Goal: Transaction & Acquisition: Book appointment/travel/reservation

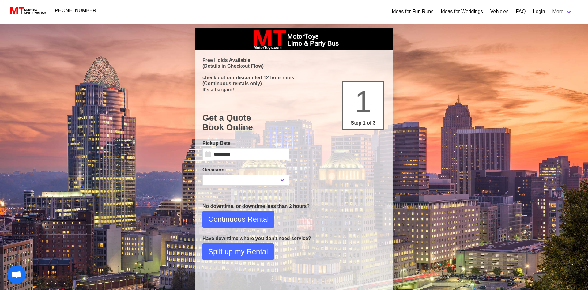
select select
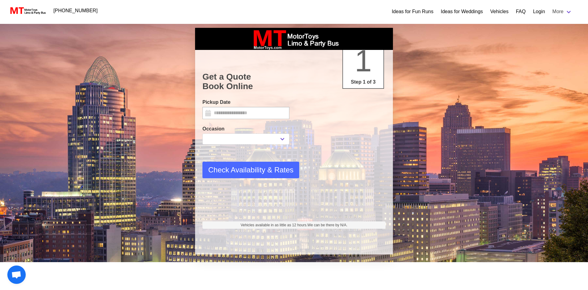
select select
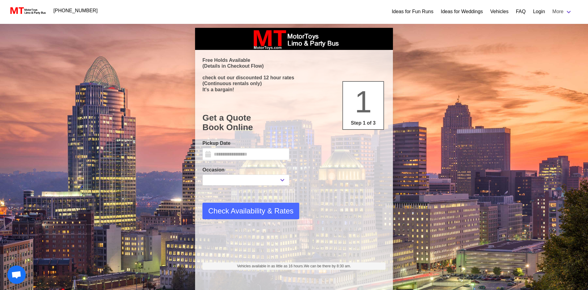
type input "*********"
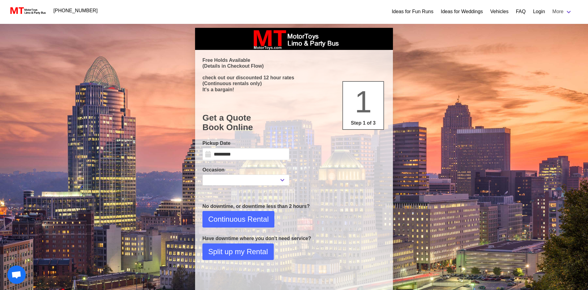
select select
click at [246, 155] on input "*********" at bounding box center [245, 154] width 87 height 12
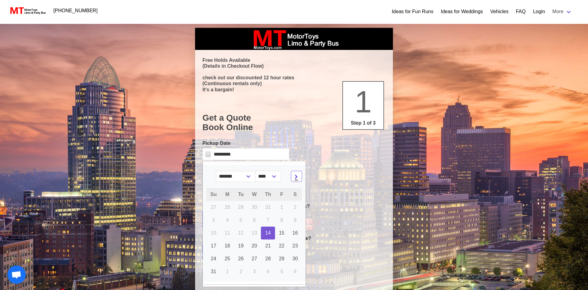
click at [297, 176] on span at bounding box center [296, 176] width 7 height 7
select select "*"
click at [261, 231] on link "16" at bounding box center [268, 232] width 14 height 13
type input "**********"
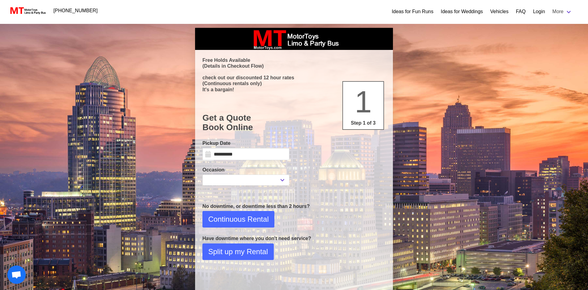
click at [219, 174] on div "**********" at bounding box center [245, 175] width 87 height 19
click at [202, 174] on select "**********" at bounding box center [245, 179] width 87 height 11
select select "*"
click option "*********" at bounding box center [0, 0] width 0 height 0
click at [234, 220] on span "Continuous Rental" at bounding box center [238, 219] width 60 height 11
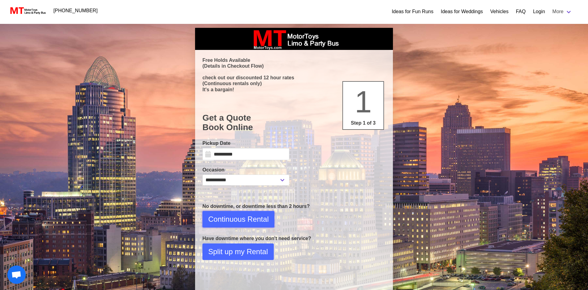
select select "**"
select select "****"
select select "*"
select select "**"
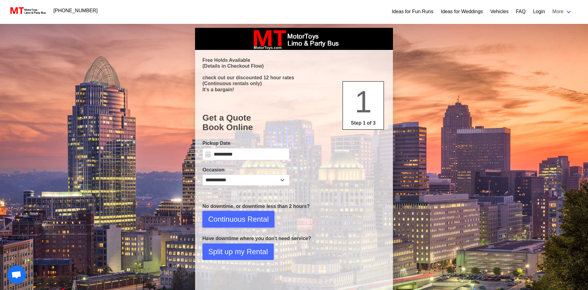
select select "****"
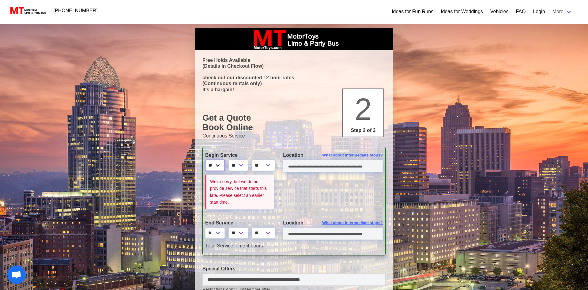
click at [205, 160] on select "* * * * * * * * * ** ** **" at bounding box center [215, 165] width 20 height 11
select select "*"
click option "*" at bounding box center [0, 0] width 0 height 0
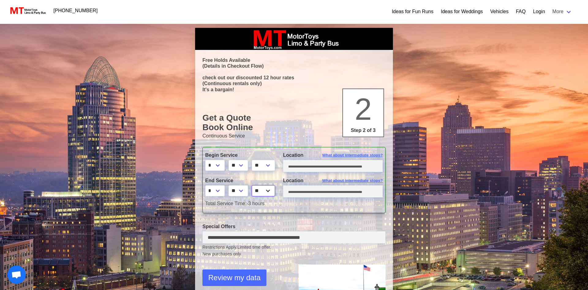
click at [252, 185] on select "** **" at bounding box center [263, 190] width 23 height 11
click at [252, 160] on select "** **" at bounding box center [263, 165] width 23 height 11
select select "*****"
click option "**" at bounding box center [0, 0] width 0 height 0
click at [228, 185] on select "** ** ** **" at bounding box center [238, 190] width 20 height 11
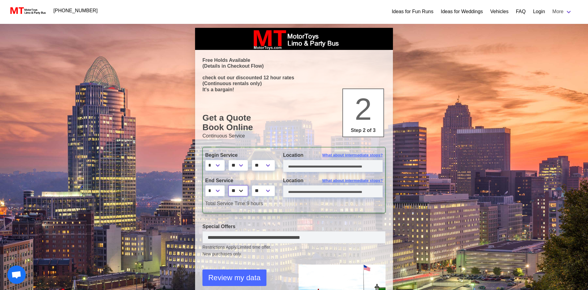
select select "*"
click option "**" at bounding box center [0, 0] width 0 height 0
click at [205, 185] on select "* * * * * * * * * ** ** **" at bounding box center [215, 190] width 20 height 11
select select "*"
click option "*" at bounding box center [0, 0] width 0 height 0
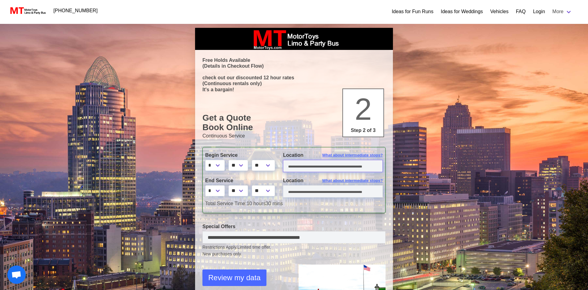
click at [302, 165] on input "text" at bounding box center [333, 166] width 100 height 12
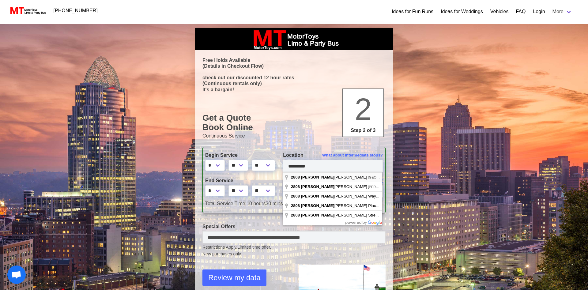
type input "**********"
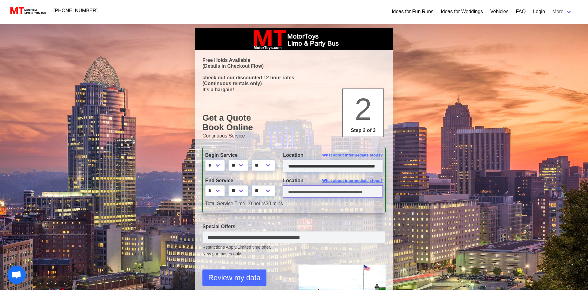
click at [296, 197] on input "text" at bounding box center [333, 191] width 100 height 12
click at [296, 193] on input "text" at bounding box center [333, 191] width 100 height 12
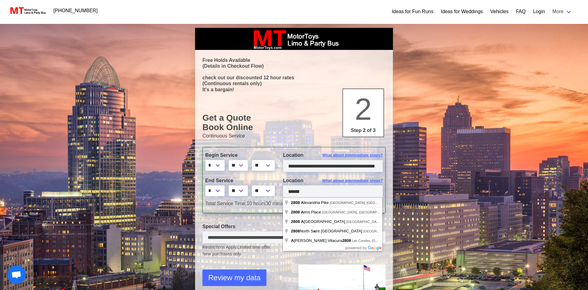
type input "**********"
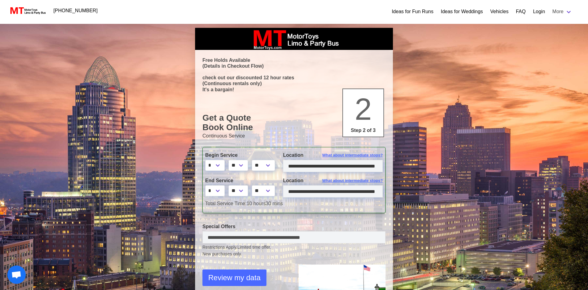
click at [286, 212] on div "**********" at bounding box center [293, 180] width 183 height 66
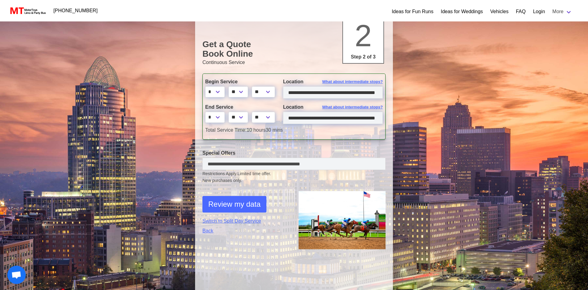
scroll to position [94, 0]
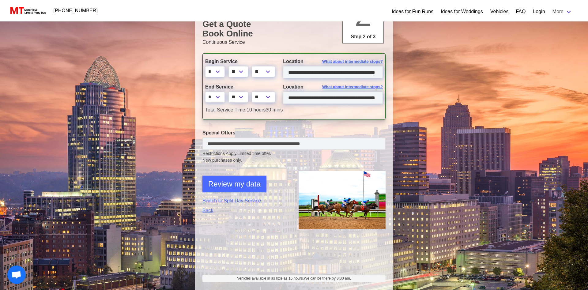
click at [230, 181] on span "Review my data" at bounding box center [234, 183] width 52 height 11
select select "*"
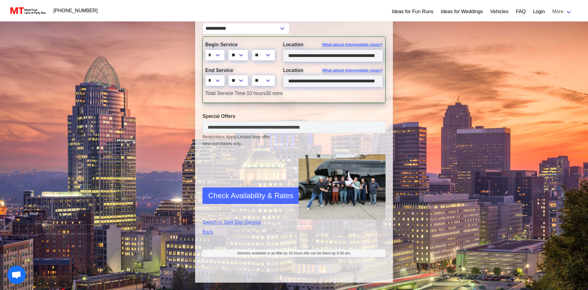
scroll to position [168, 0]
click at [245, 194] on span "Check Availability & Rates" at bounding box center [250, 195] width 85 height 11
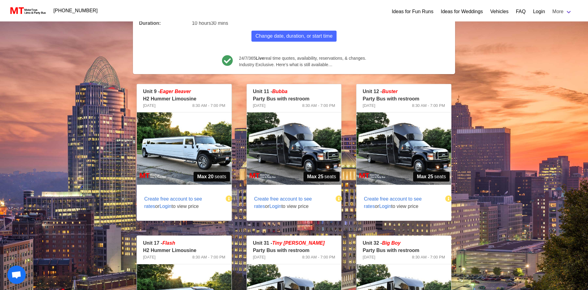
scroll to position [70, 0]
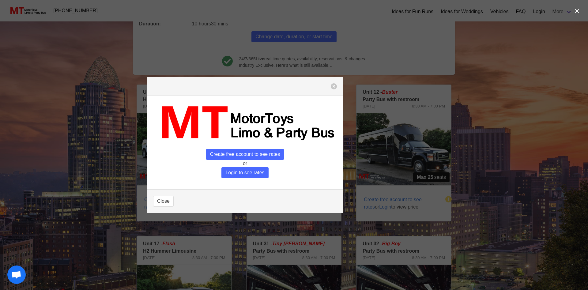
click at [234, 174] on span "Login to see rates" at bounding box center [244, 172] width 47 height 11
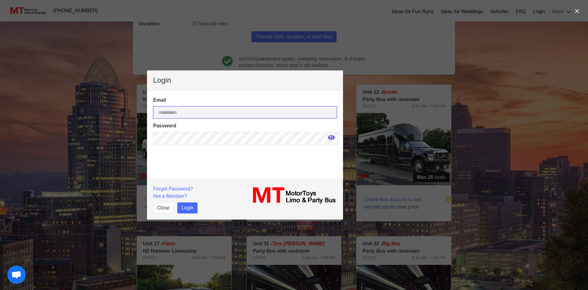
click at [207, 110] on input "email" at bounding box center [245, 112] width 184 height 12
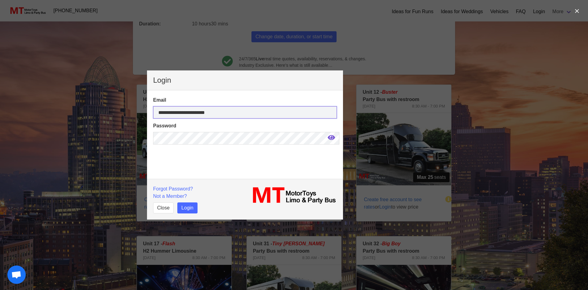
type input "**********"
click at [189, 211] on button "Login" at bounding box center [187, 207] width 20 height 11
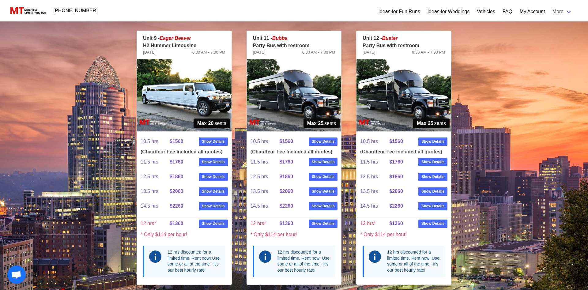
scroll to position [93, 0]
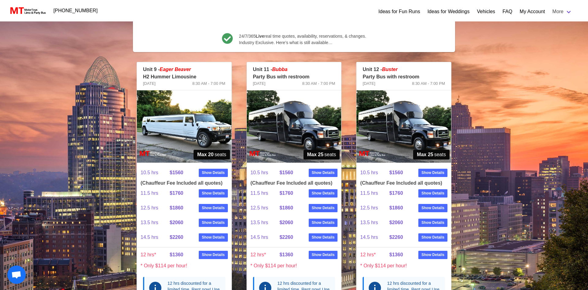
click at [308, 127] on img at bounding box center [294, 126] width 95 height 72
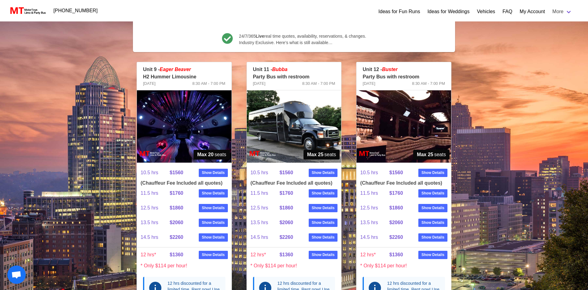
click at [325, 121] on img at bounding box center [294, 126] width 95 height 72
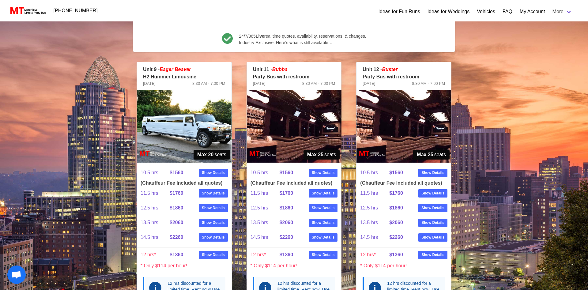
click at [328, 125] on img at bounding box center [294, 126] width 95 height 72
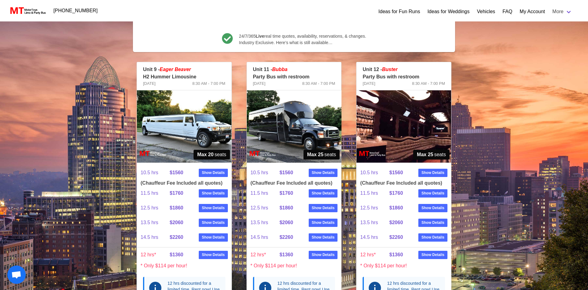
click at [327, 125] on img at bounding box center [294, 126] width 95 height 72
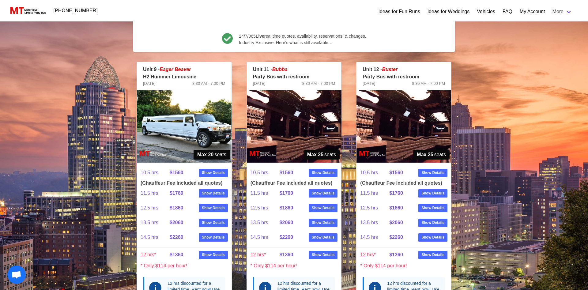
click at [327, 125] on img at bounding box center [294, 126] width 95 height 72
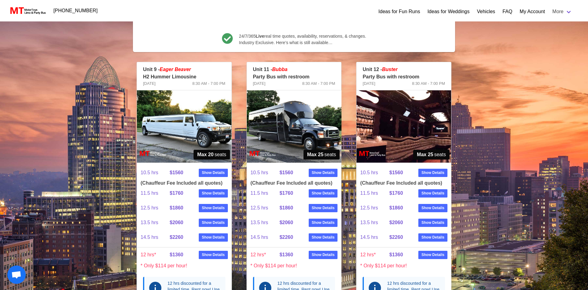
click at [407, 128] on img at bounding box center [403, 126] width 95 height 72
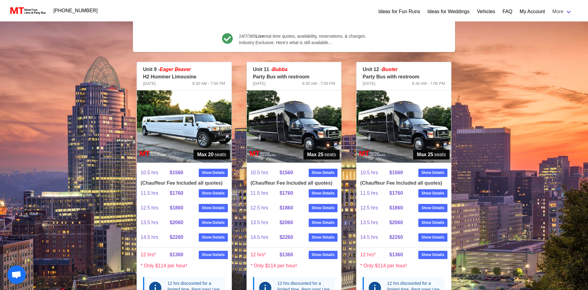
click at [407, 128] on img at bounding box center [403, 126] width 95 height 72
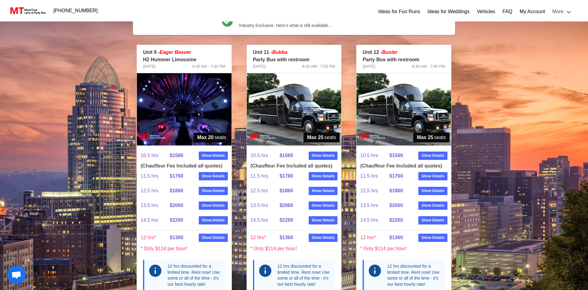
scroll to position [125, 0]
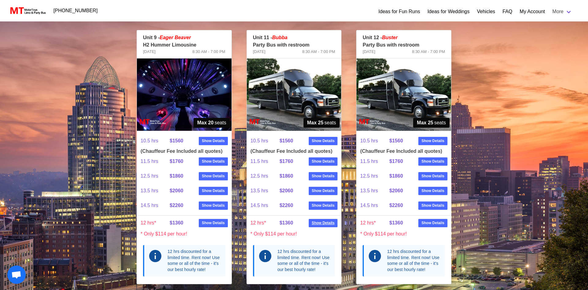
click at [316, 222] on strong "Show Details" at bounding box center [323, 223] width 23 height 6
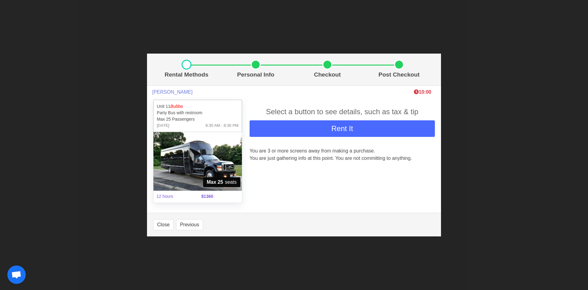
scroll to position [107, 0]
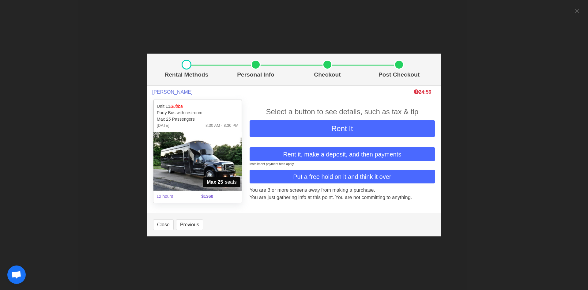
click at [218, 167] on img at bounding box center [197, 161] width 88 height 59
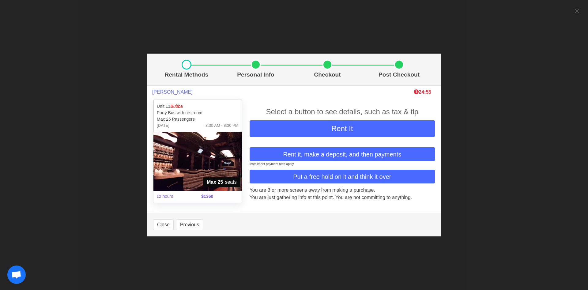
click at [223, 163] on img at bounding box center [197, 161] width 88 height 59
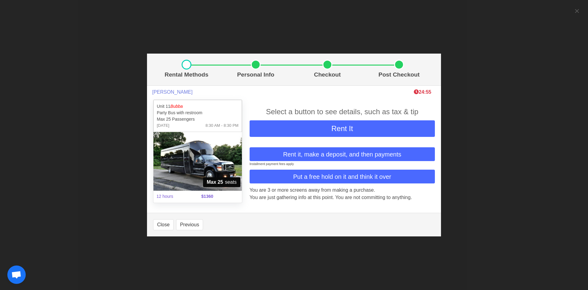
click at [223, 163] on img at bounding box center [197, 161] width 88 height 59
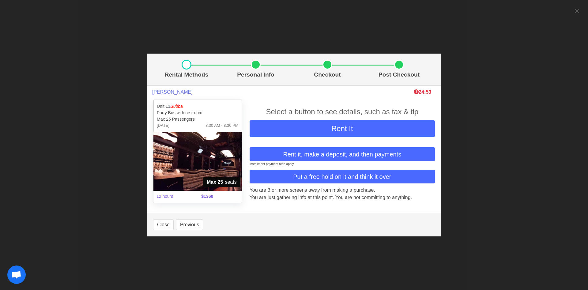
click at [222, 163] on img at bounding box center [197, 161] width 88 height 59
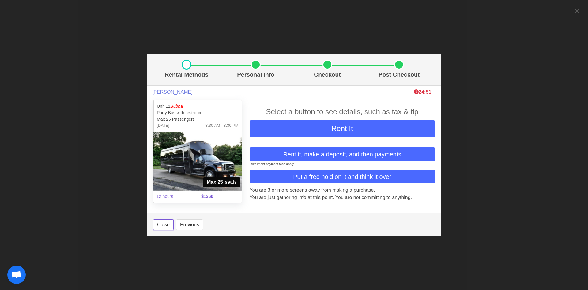
click at [165, 225] on button "Close" at bounding box center [163, 224] width 21 height 11
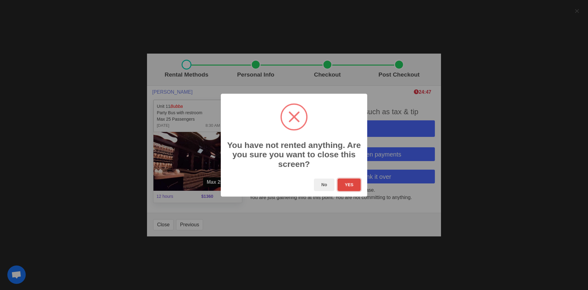
click at [354, 188] on button "YES" at bounding box center [348, 184] width 23 height 13
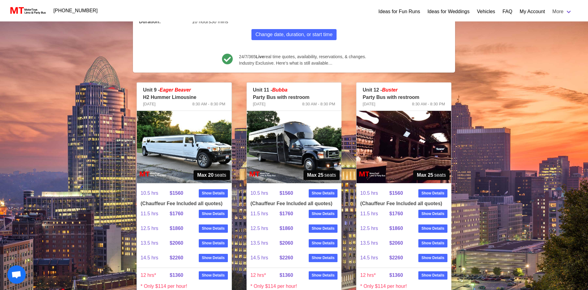
scroll to position [0, 0]
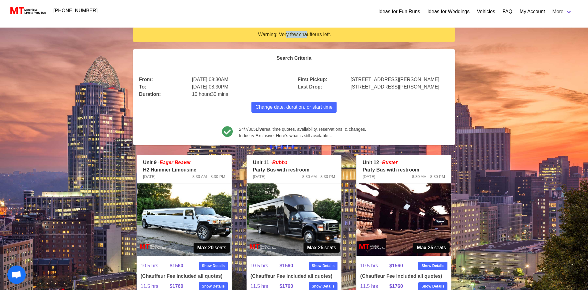
drag, startPoint x: 287, startPoint y: 38, endPoint x: 325, endPoint y: 38, distance: 37.9
click at [312, 38] on div "Warning: Very few chauffeurs left." at bounding box center [294, 34] width 313 height 7
click at [331, 39] on section "Warning: Very few chauffeurs left." at bounding box center [294, 35] width 322 height 14
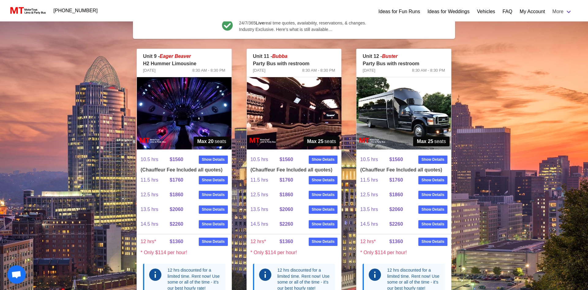
scroll to position [93, 0]
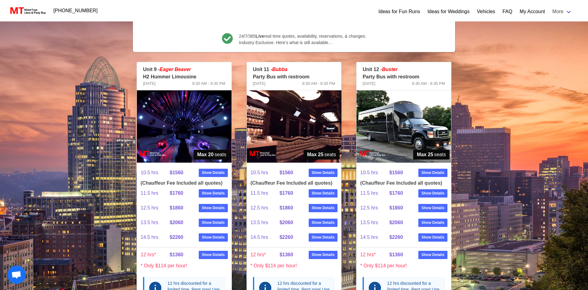
click at [407, 119] on img at bounding box center [403, 126] width 95 height 72
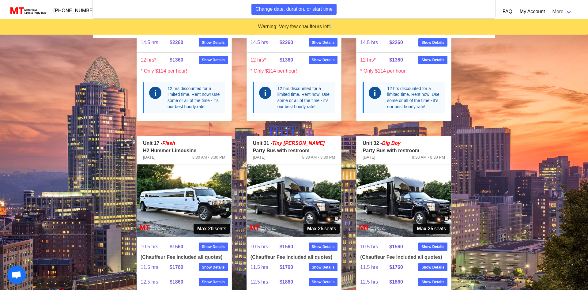
scroll to position [249, 0]
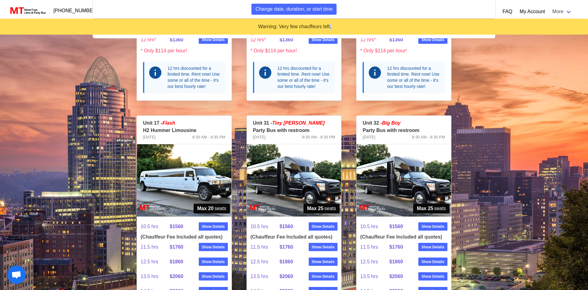
click at [422, 177] on img at bounding box center [403, 180] width 95 height 72
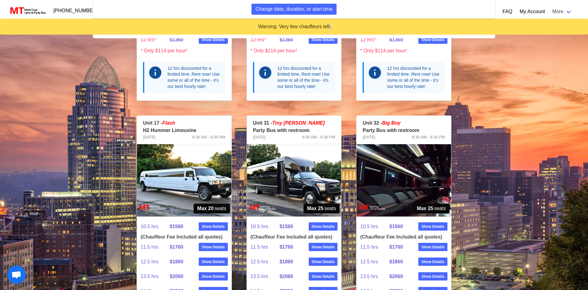
click at [302, 182] on img at bounding box center [294, 180] width 95 height 72
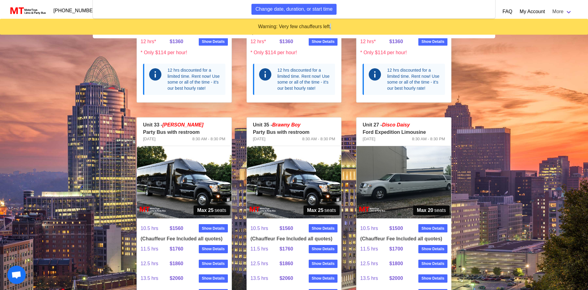
scroll to position [530, 0]
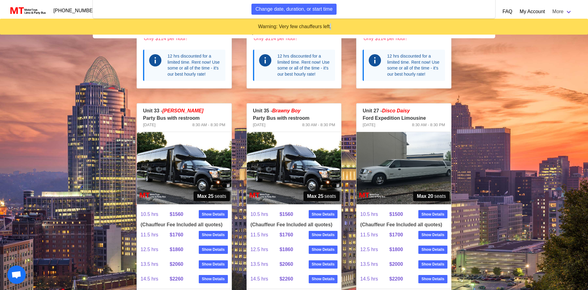
click at [304, 171] on img at bounding box center [294, 168] width 95 height 72
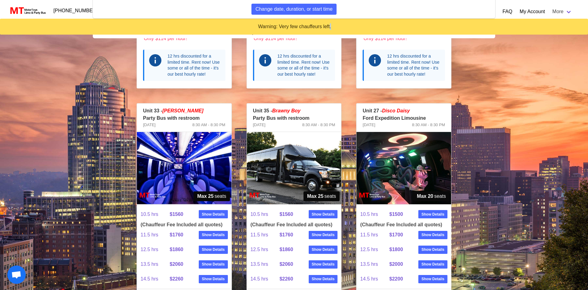
click at [307, 165] on img at bounding box center [294, 168] width 95 height 72
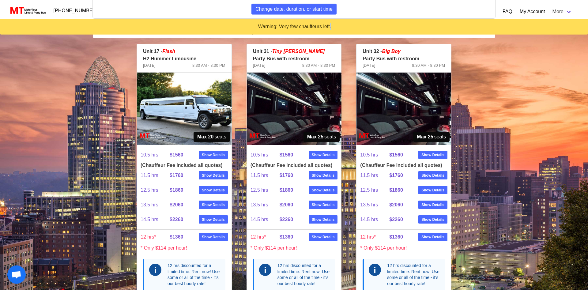
scroll to position [312, 0]
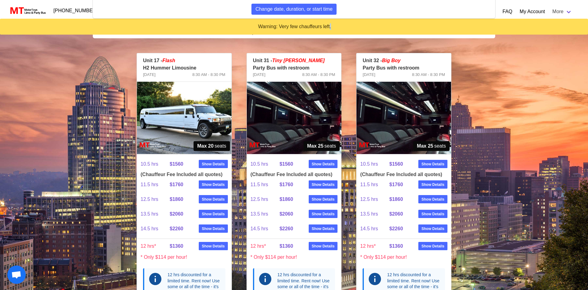
click at [400, 120] on img at bounding box center [403, 118] width 95 height 72
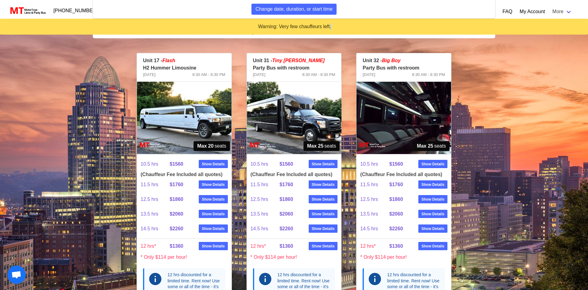
click at [387, 111] on img at bounding box center [403, 118] width 95 height 72
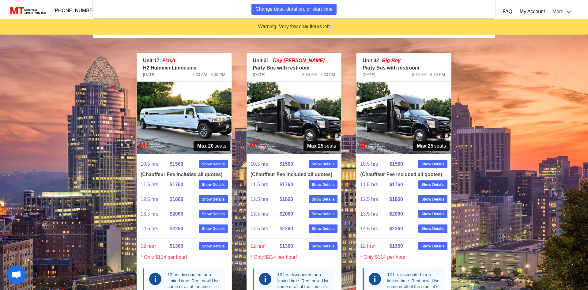
click at [290, 113] on img at bounding box center [294, 118] width 95 height 72
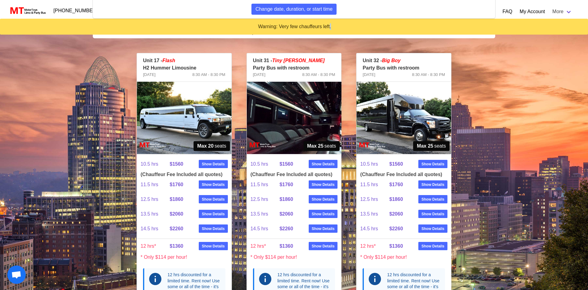
click at [386, 113] on img at bounding box center [403, 118] width 95 height 72
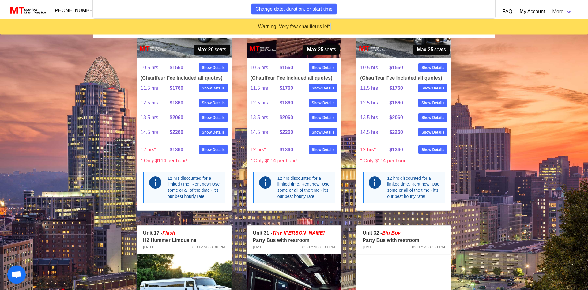
scroll to position [93, 0]
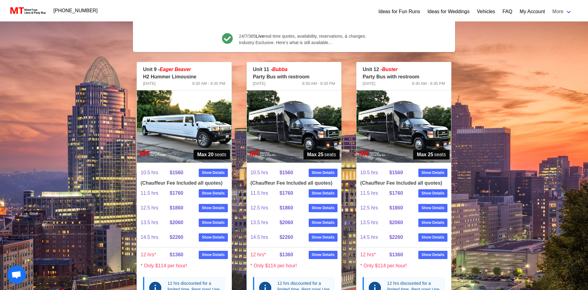
click at [388, 131] on img at bounding box center [403, 126] width 95 height 72
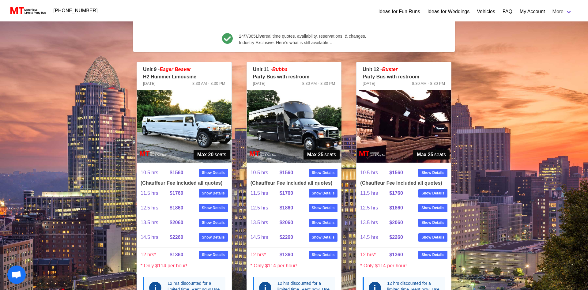
click at [300, 127] on img at bounding box center [294, 126] width 95 height 72
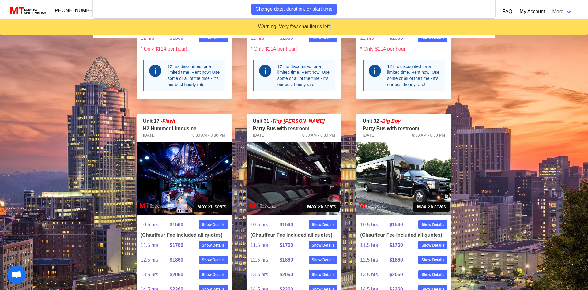
scroll to position [312, 0]
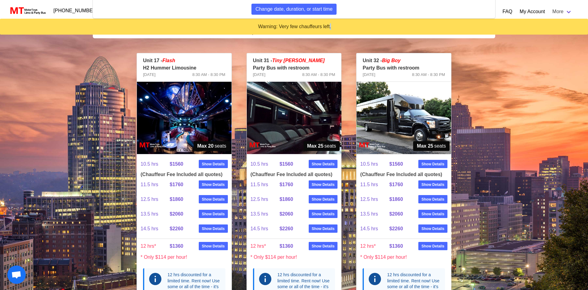
click at [291, 137] on img at bounding box center [294, 118] width 95 height 72
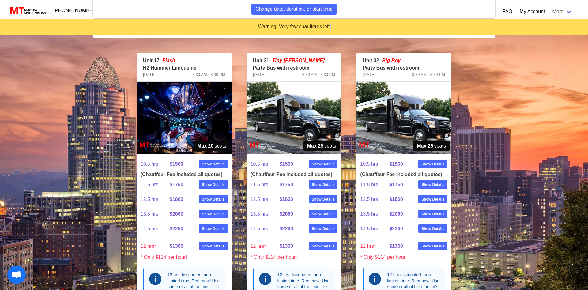
click at [291, 137] on img at bounding box center [294, 118] width 95 height 72
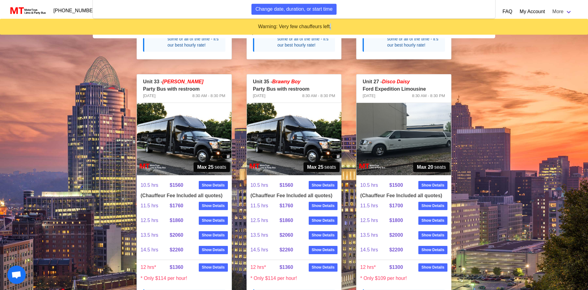
scroll to position [561, 0]
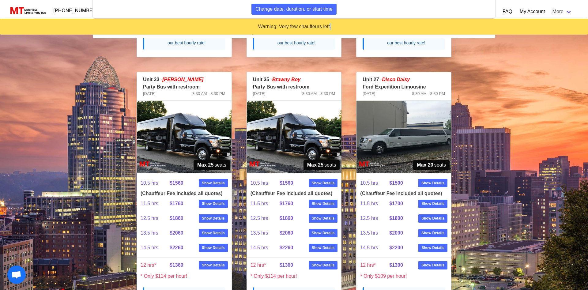
click at [277, 137] on img at bounding box center [294, 137] width 95 height 72
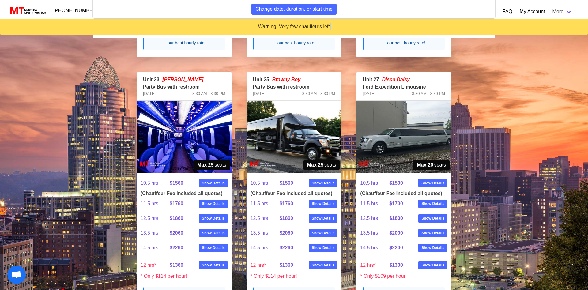
click at [317, 145] on img at bounding box center [294, 137] width 95 height 72
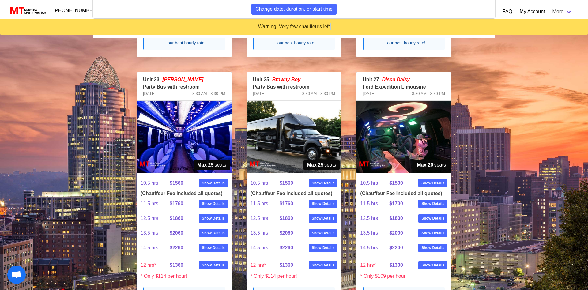
click at [317, 144] on img at bounding box center [294, 137] width 95 height 72
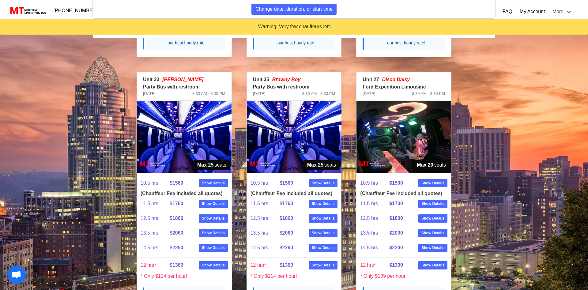
click at [317, 144] on img at bounding box center [294, 137] width 95 height 72
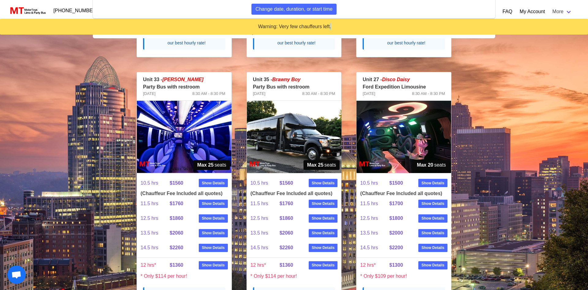
click at [317, 144] on img at bounding box center [294, 137] width 95 height 72
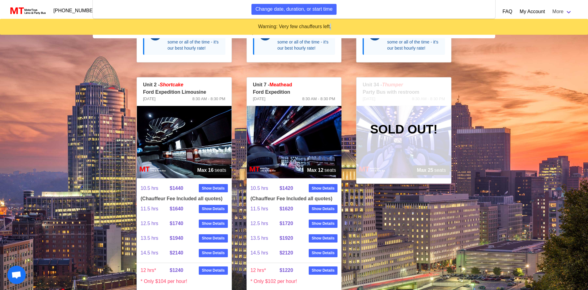
scroll to position [811, 0]
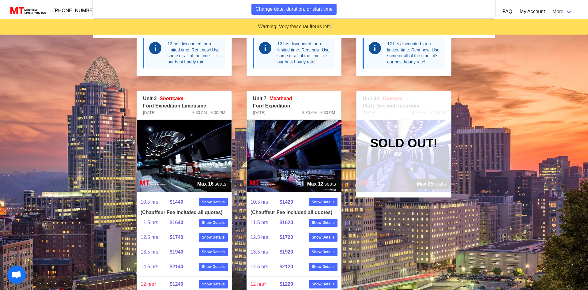
click at [193, 159] on img at bounding box center [184, 156] width 95 height 72
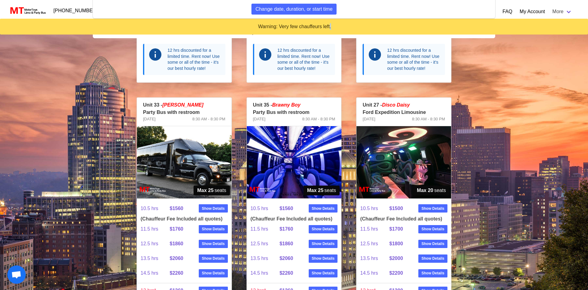
scroll to position [530, 0]
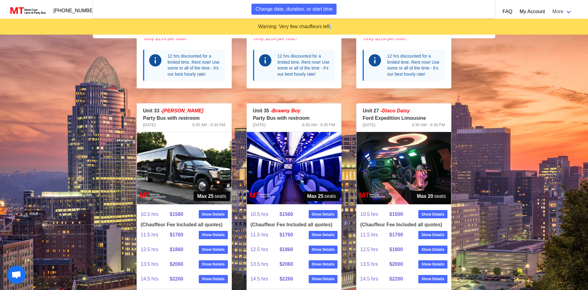
click at [189, 162] on img at bounding box center [184, 168] width 95 height 72
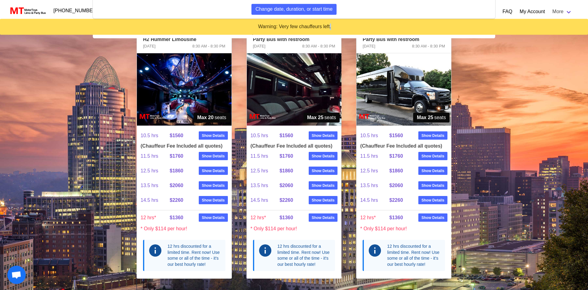
scroll to position [312, 0]
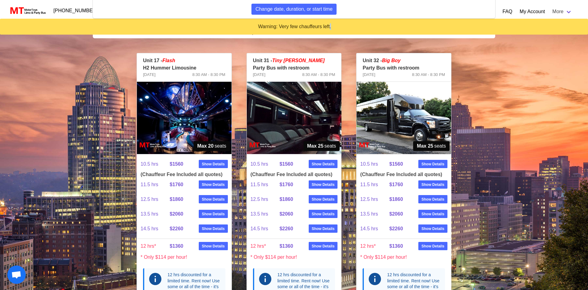
click at [311, 127] on img at bounding box center [294, 118] width 95 height 72
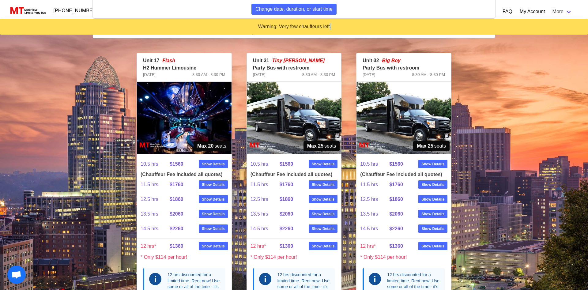
click at [311, 127] on img at bounding box center [294, 118] width 95 height 72
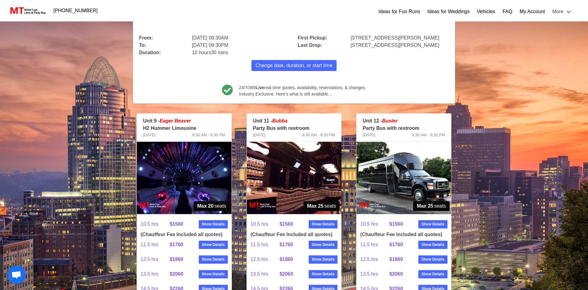
scroll to position [94, 0]
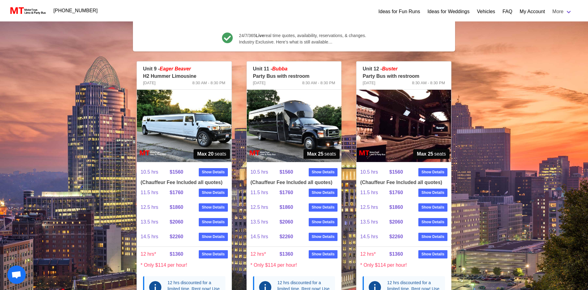
click at [288, 117] on img at bounding box center [294, 126] width 95 height 72
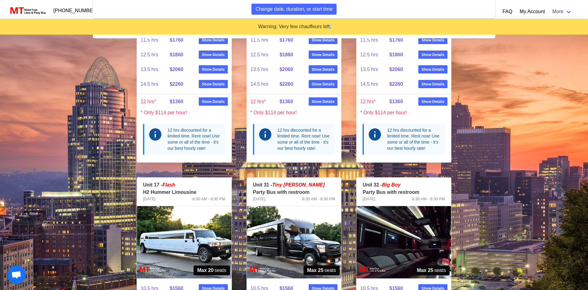
scroll to position [281, 0]
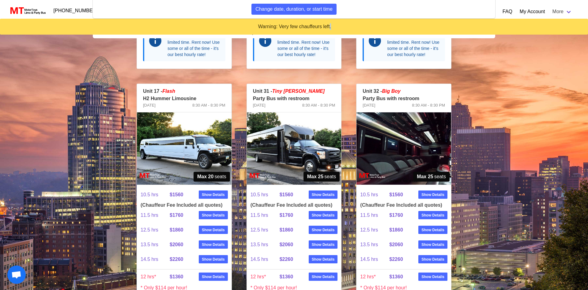
click at [317, 124] on img at bounding box center [294, 148] width 95 height 72
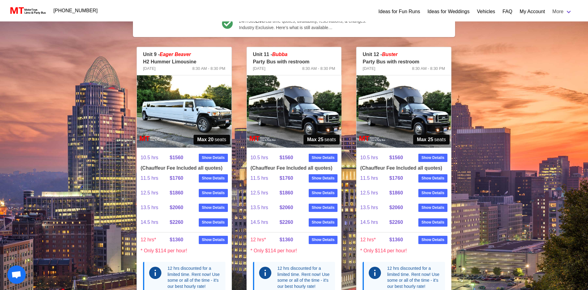
scroll to position [94, 0]
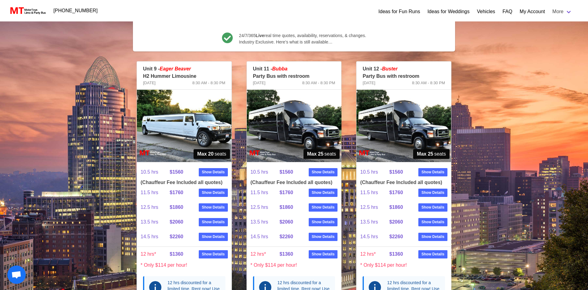
click at [281, 127] on img at bounding box center [294, 126] width 95 height 72
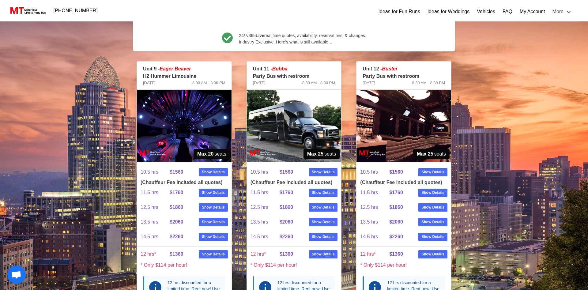
click at [298, 117] on img at bounding box center [294, 126] width 95 height 72
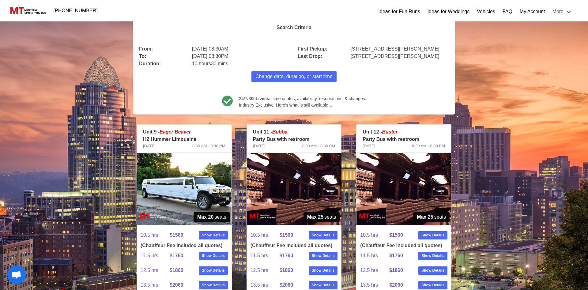
scroll to position [0, 0]
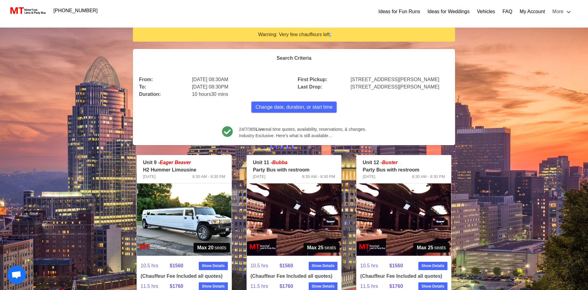
click at [295, 106] on span "Change date, duration, or start time" at bounding box center [293, 106] width 77 height 7
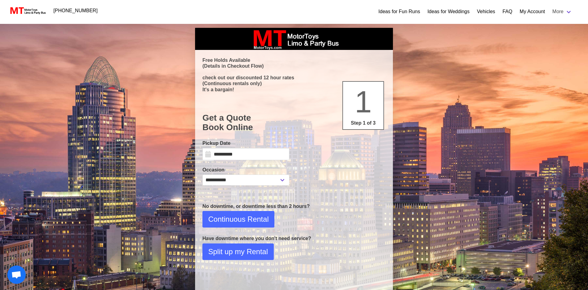
select select "*"
select select "**"
select select "*"
select select "****"
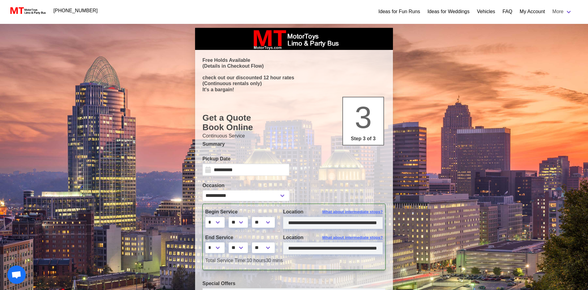
type input "**********"
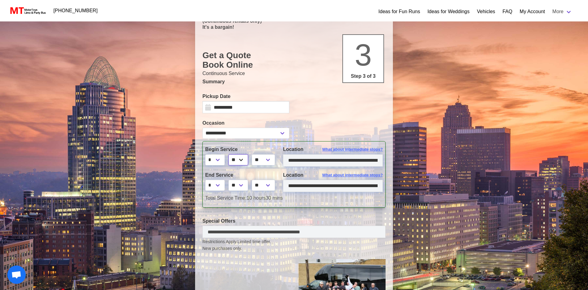
click at [228, 154] on select "** ** ** **" at bounding box center [238, 159] width 20 height 11
select select "*"
click option "**" at bounding box center [0, 0] width 0 height 0
click at [205, 180] on select "* * * * * * * * * ** ** **" at bounding box center [215, 185] width 20 height 11
select select "*"
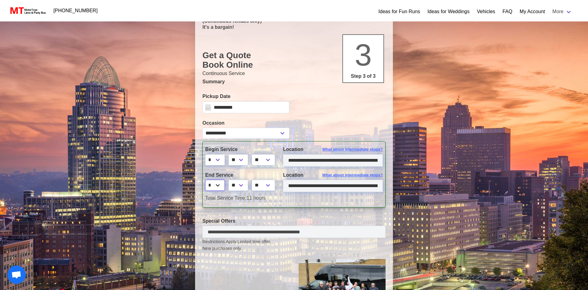
click option "*" at bounding box center [0, 0] width 0 height 0
click at [284, 203] on div "**********" at bounding box center [293, 174] width 183 height 66
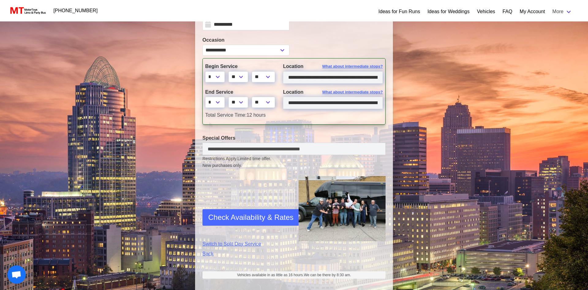
scroll to position [156, 0]
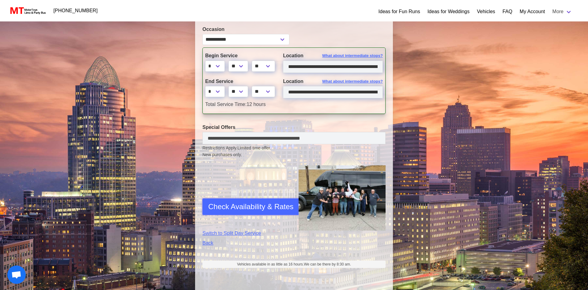
click at [248, 207] on span "Check Availability & Rates" at bounding box center [250, 206] width 85 height 11
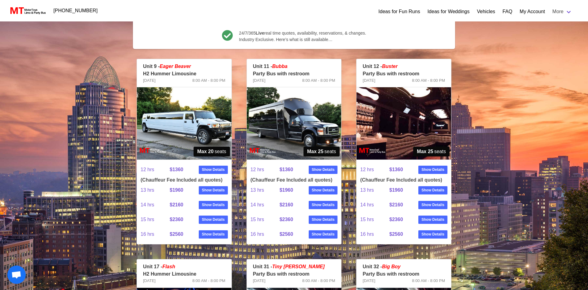
scroll to position [94, 0]
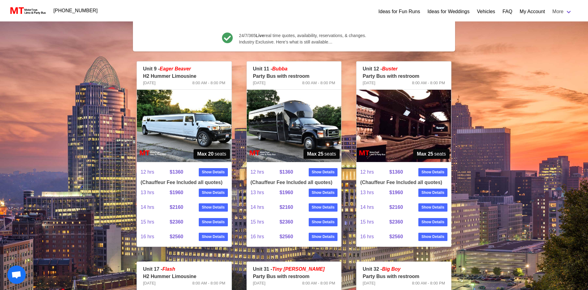
click at [301, 115] on img at bounding box center [294, 126] width 95 height 72
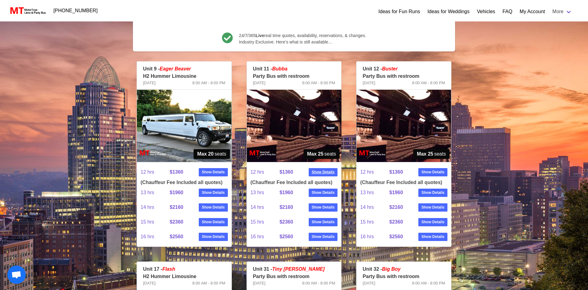
click at [317, 172] on strong "Show Details" at bounding box center [323, 172] width 23 height 6
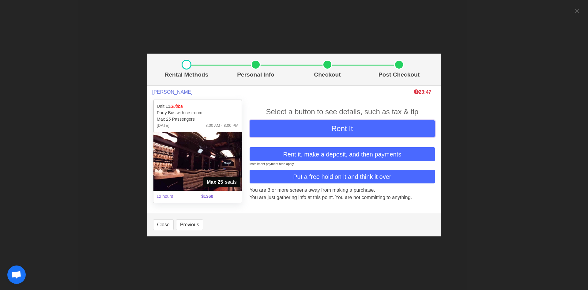
click at [341, 129] on span "Rent It" at bounding box center [342, 128] width 22 height 8
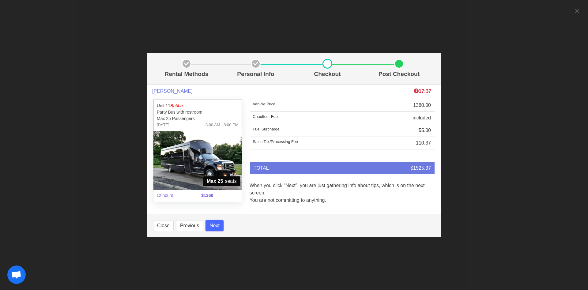
click at [211, 226] on button "Next" at bounding box center [214, 225] width 18 height 11
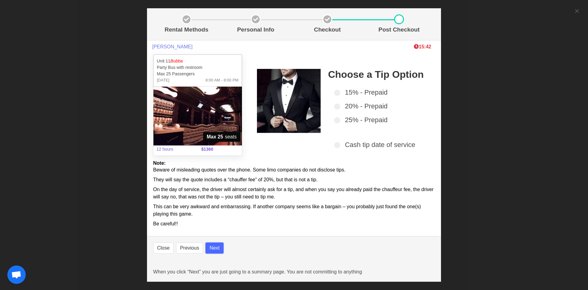
select select
click at [209, 250] on button "Next" at bounding box center [214, 247] width 18 height 11
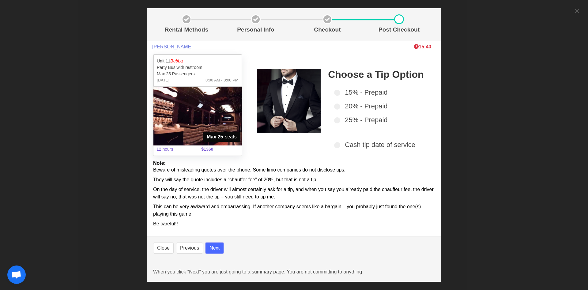
select select
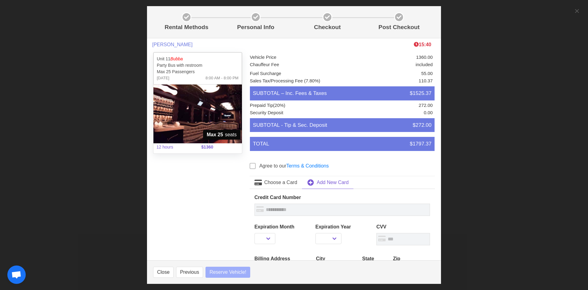
select select
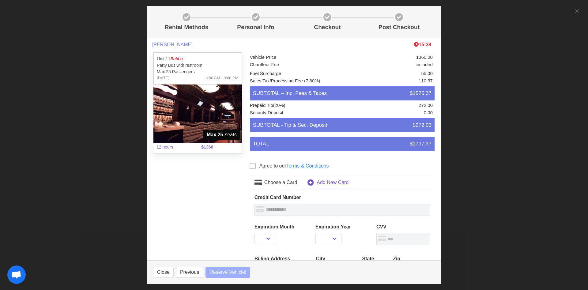
select select
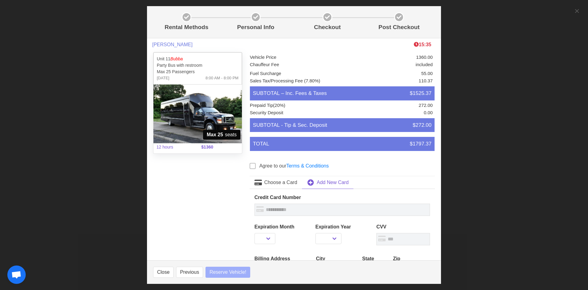
select select
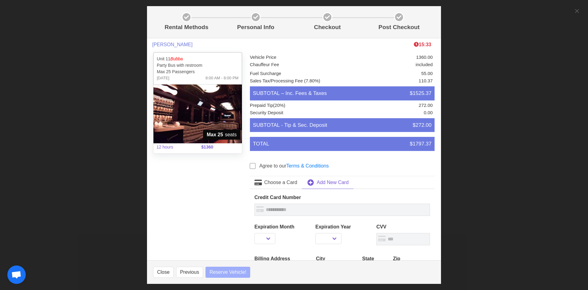
select select
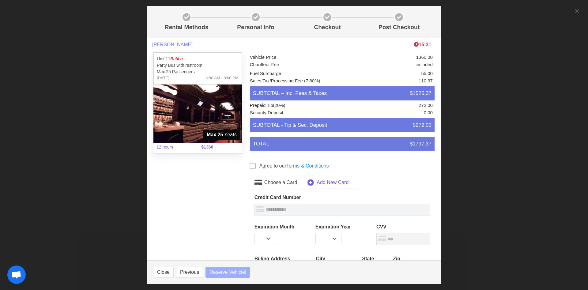
select select
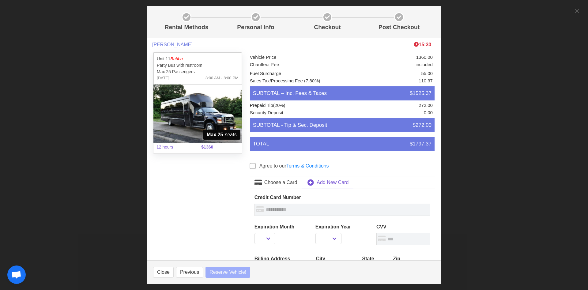
select select
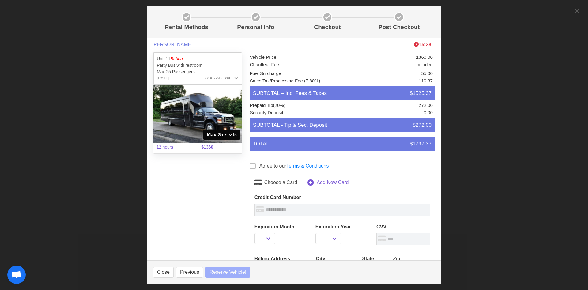
select select
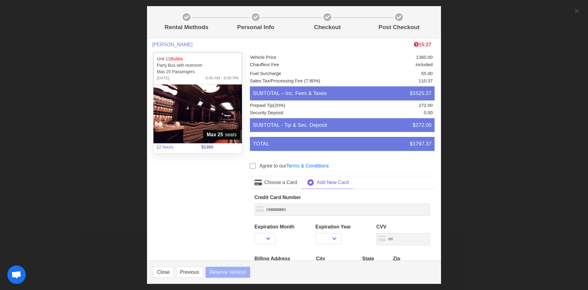
select select
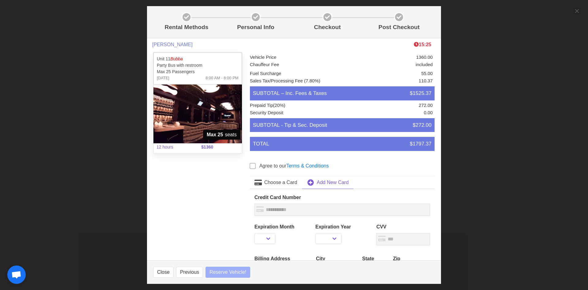
select select
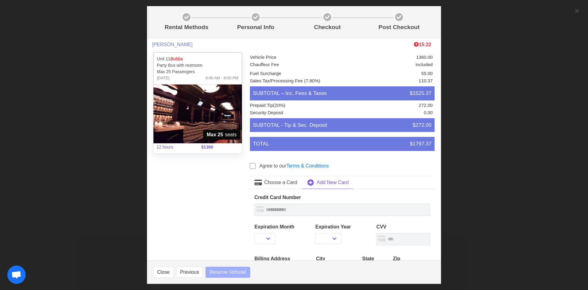
select select
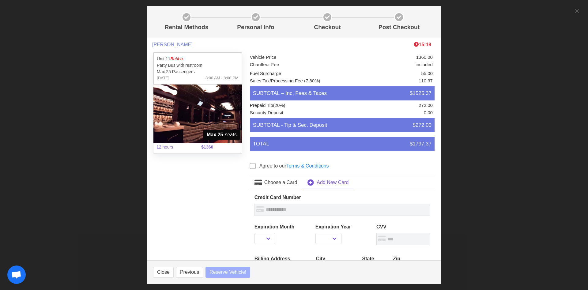
select select
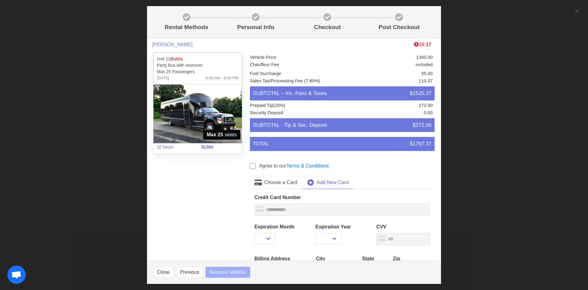
select select
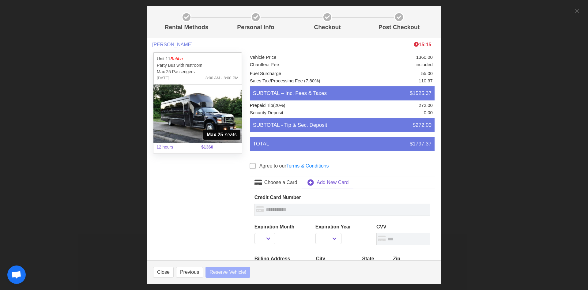
select select
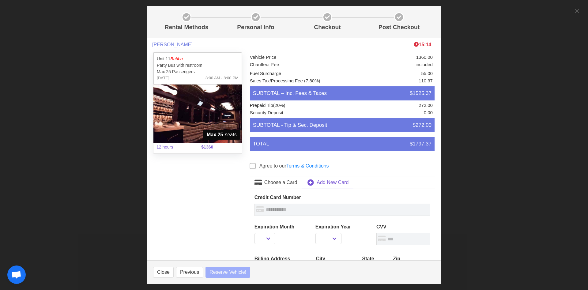
select select
click at [253, 166] on span at bounding box center [252, 166] width 6 height 6
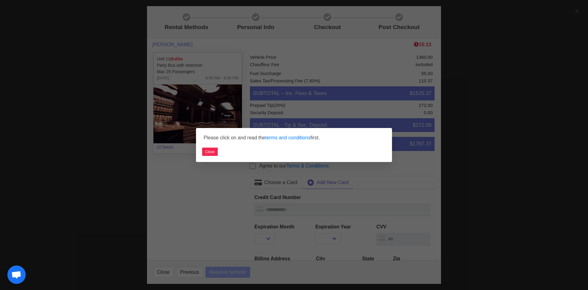
select select
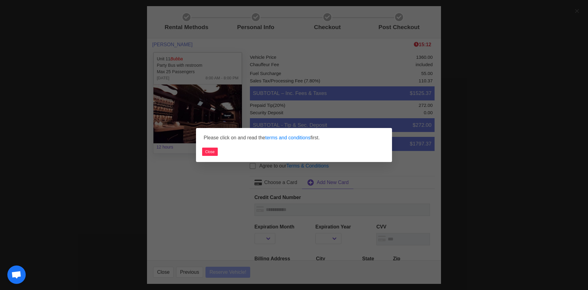
select select
click at [207, 153] on button "Close" at bounding box center [210, 152] width 16 height 8
select select
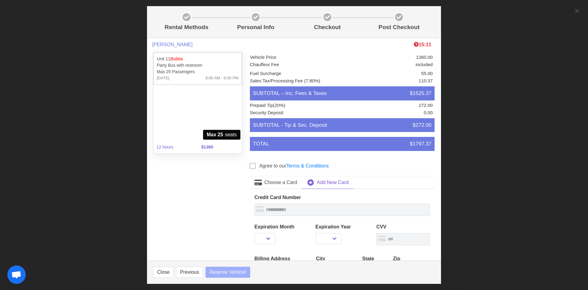
select select
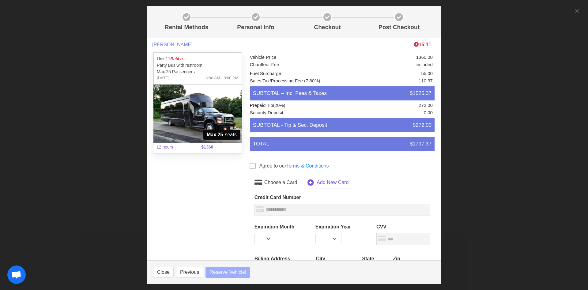
select select
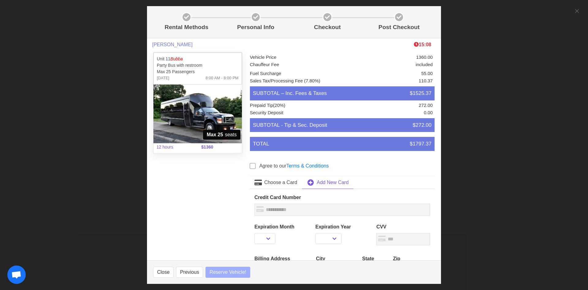
select select
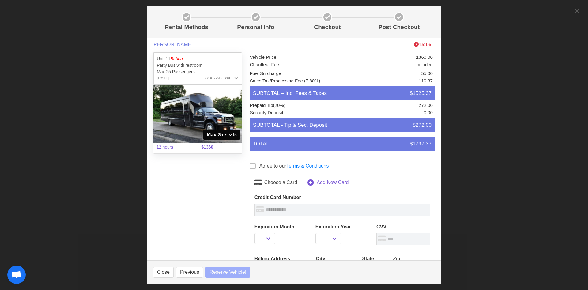
select select
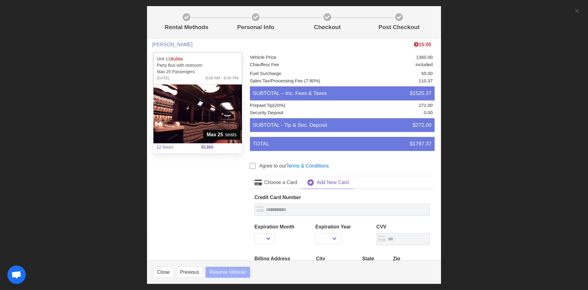
select select
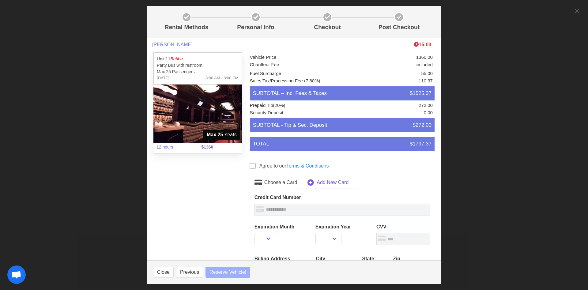
select select
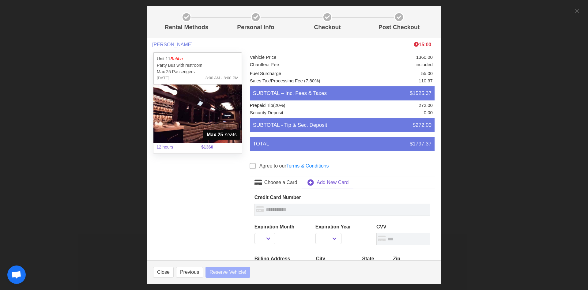
select select
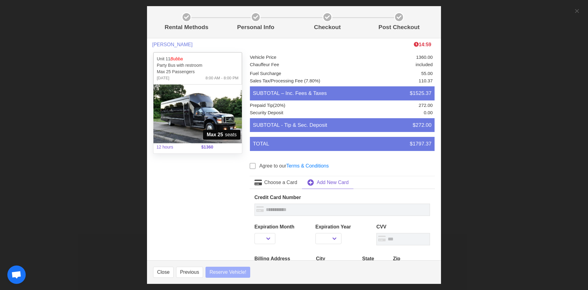
select select
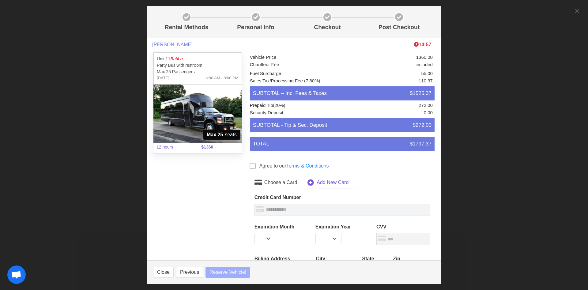
select select
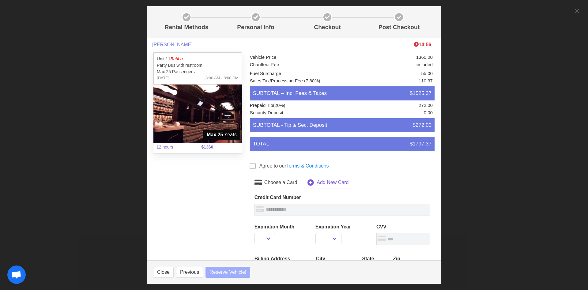
select select
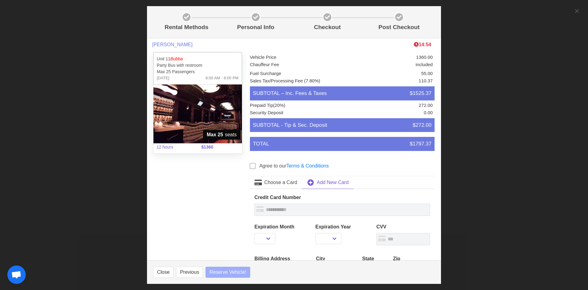
select select
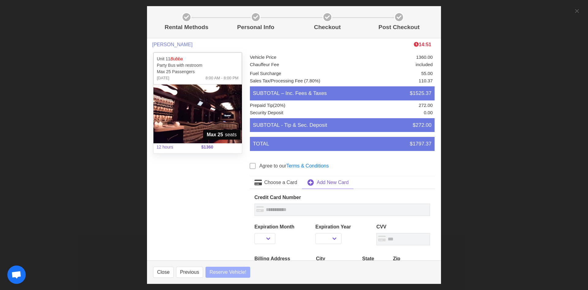
select select
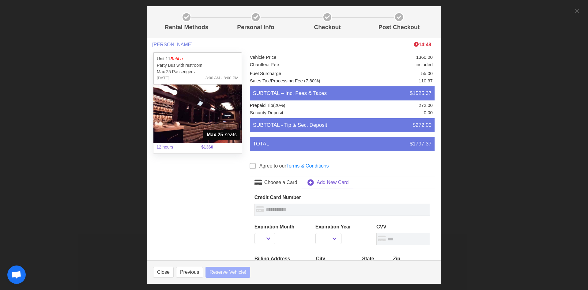
select select
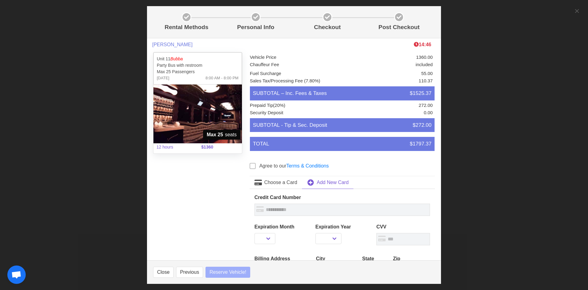
select select
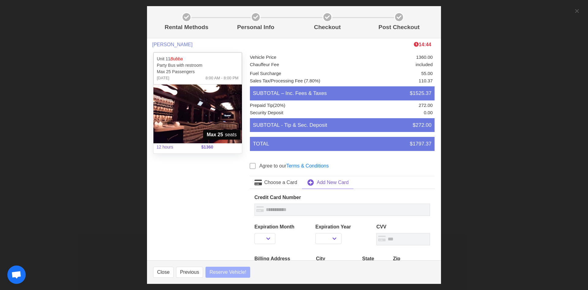
select select
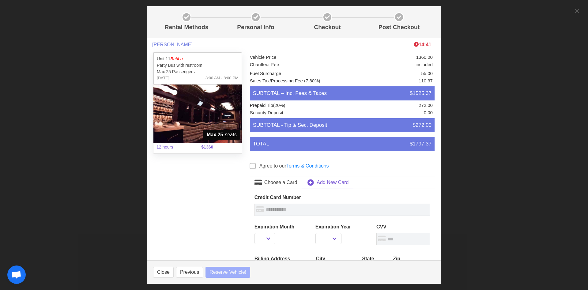
select select
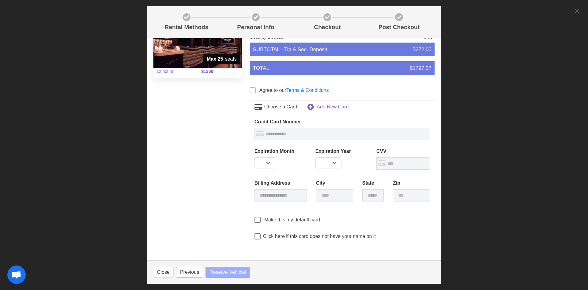
select select
click at [190, 271] on button "Previous" at bounding box center [189, 272] width 27 height 11
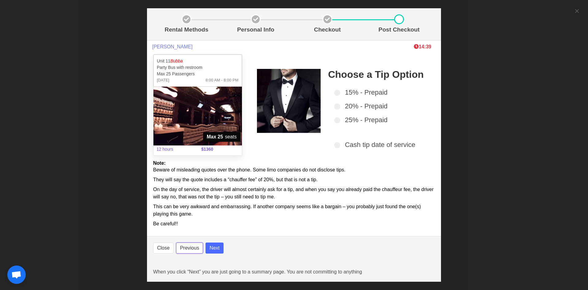
scroll to position [0, 0]
click at [338, 92] on span at bounding box center [337, 93] width 6 height 6
select select
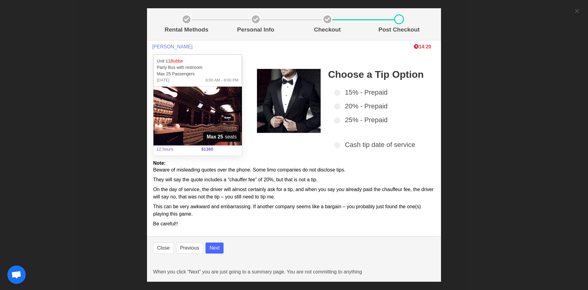
select select
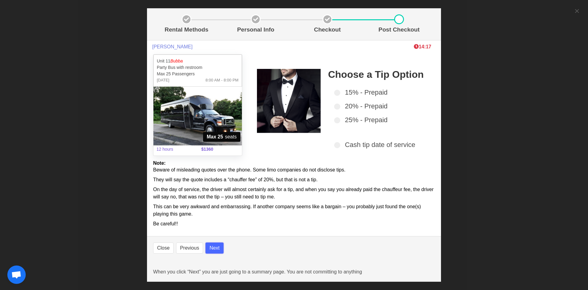
click at [216, 248] on button "Next" at bounding box center [214, 247] width 18 height 11
select select
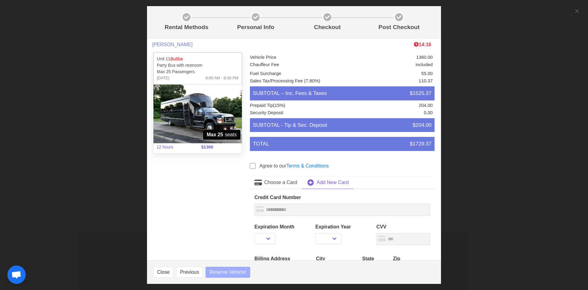
select select
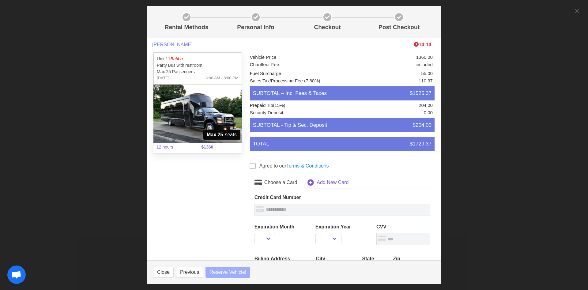
select select
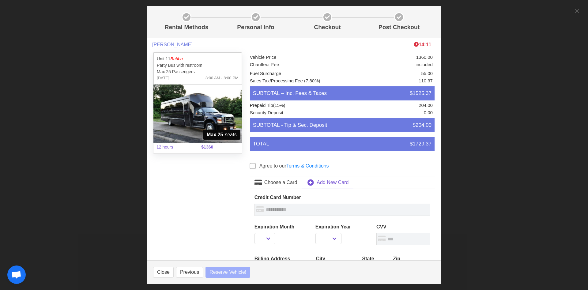
select select
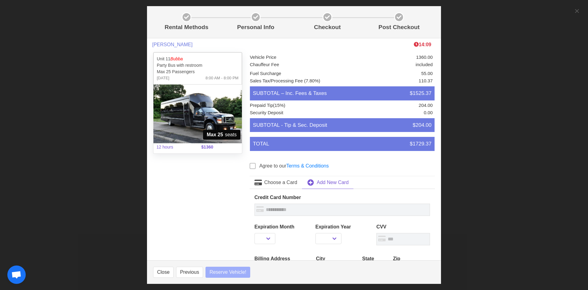
select select
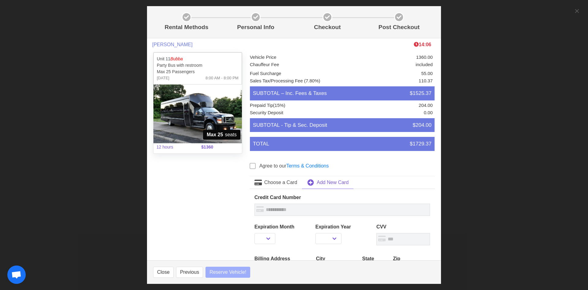
select select
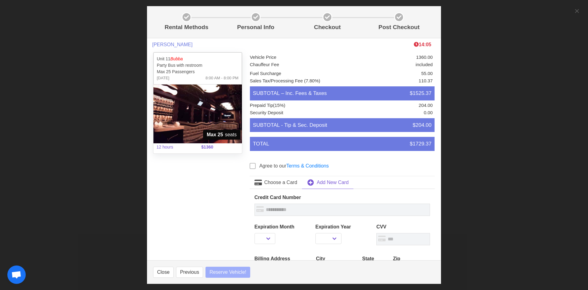
select select
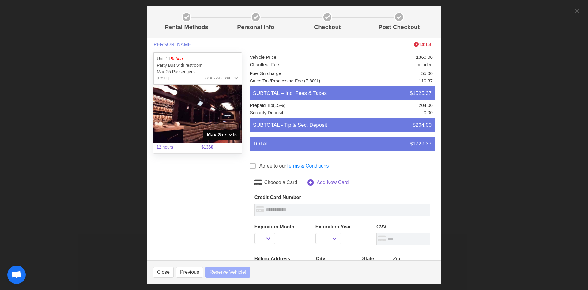
select select
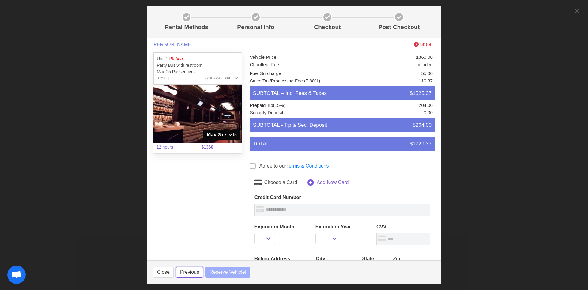
click at [189, 272] on button "Previous" at bounding box center [189, 272] width 27 height 11
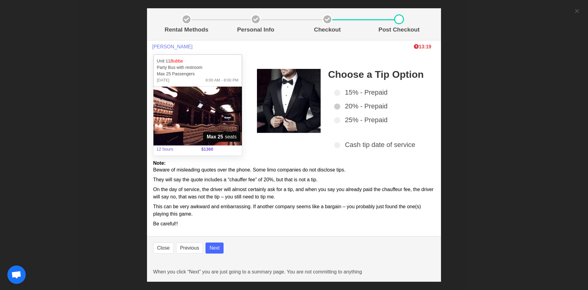
click at [338, 108] on span at bounding box center [337, 106] width 6 height 6
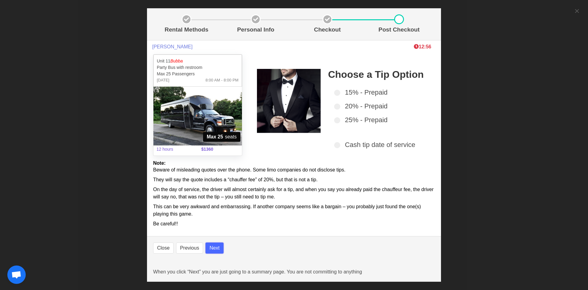
click at [213, 249] on button "Next" at bounding box center [214, 247] width 18 height 11
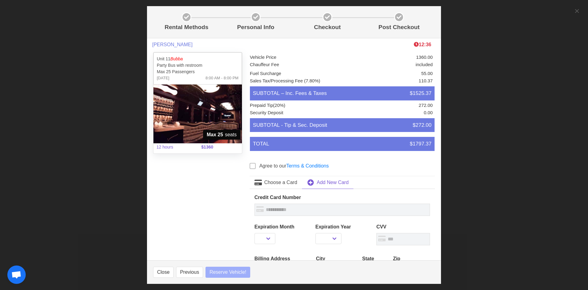
click at [253, 166] on span at bounding box center [252, 166] width 6 height 6
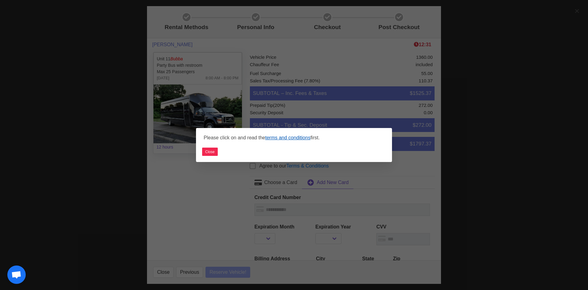
click at [286, 138] on link "terms and conditions" at bounding box center [287, 137] width 45 height 5
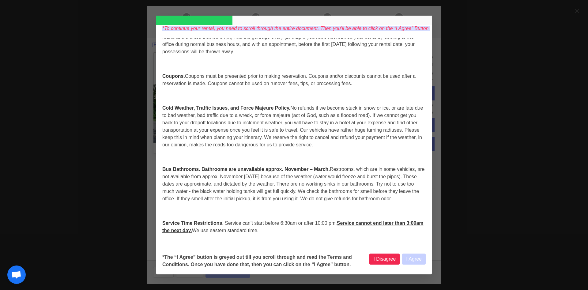
scroll to position [733, 0]
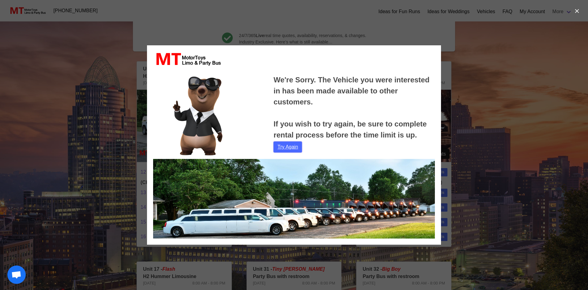
click at [287, 148] on link "Try Again" at bounding box center [287, 146] width 28 height 11
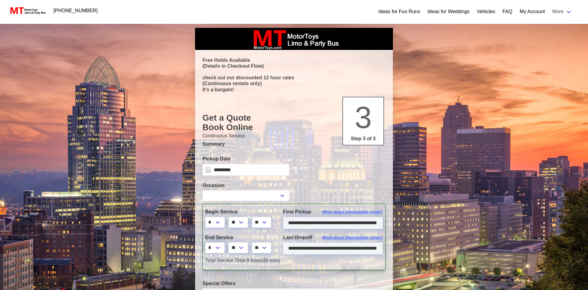
select select
select select "*"
select select "**"
select select "****"
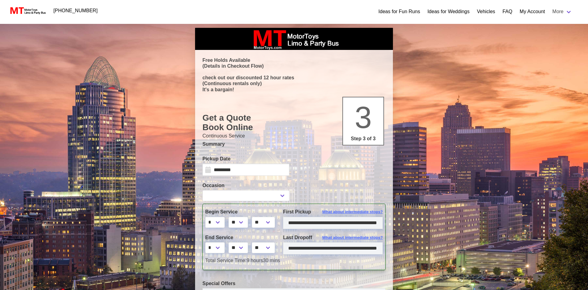
select select
type input "**********"
click at [202, 190] on select "**********" at bounding box center [245, 195] width 87 height 11
select select "*"
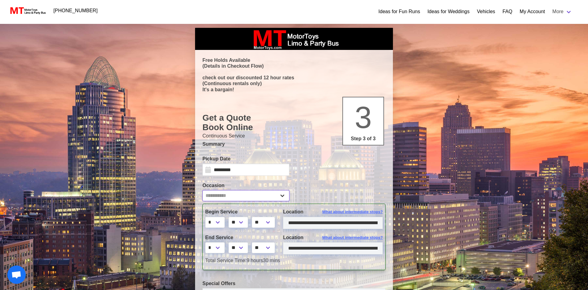
click option "*********" at bounding box center [0, 0] width 0 height 0
click at [316, 179] on div at bounding box center [342, 167] width 96 height 24
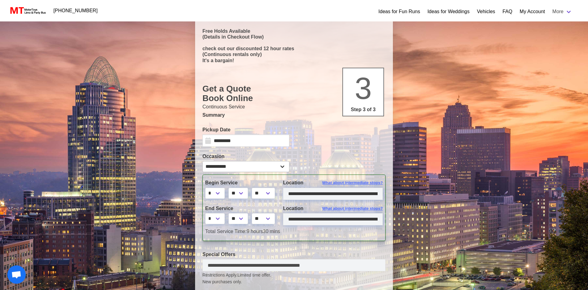
scroll to position [62, 0]
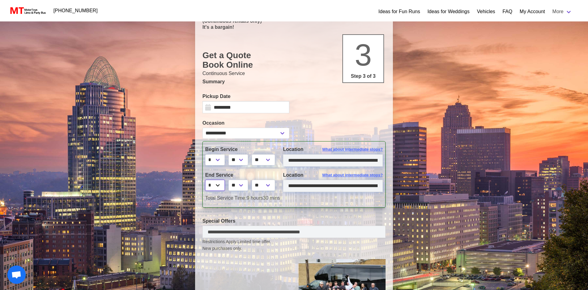
click at [205, 180] on select "* * * * * * * * * ** ** **" at bounding box center [215, 185] width 20 height 11
select select "*"
click option "*" at bounding box center [0, 0] width 0 height 0
click at [228, 180] on select "** ** ** **" at bounding box center [238, 185] width 20 height 11
select select "*"
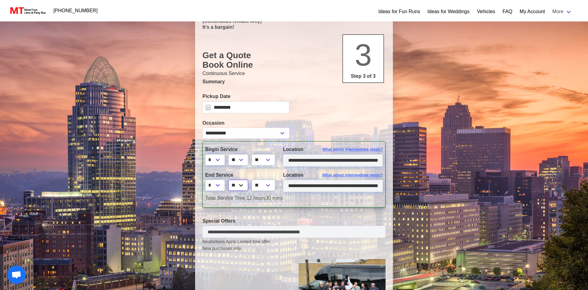
click option "**" at bounding box center [0, 0] width 0 height 0
click at [327, 211] on section "**********" at bounding box center [293, 207] width 183 height 315
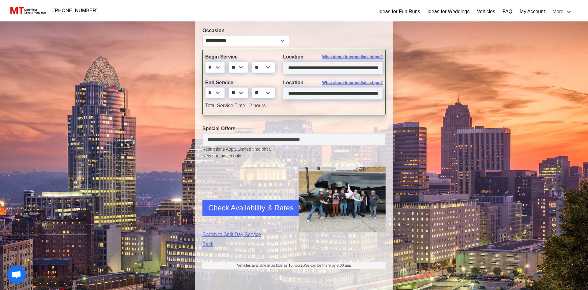
scroll to position [156, 0]
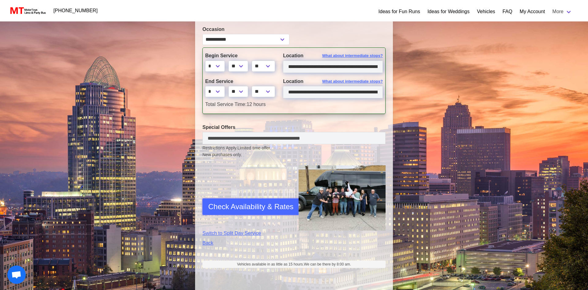
click at [241, 205] on span "Check Availability & Rates" at bounding box center [250, 206] width 85 height 11
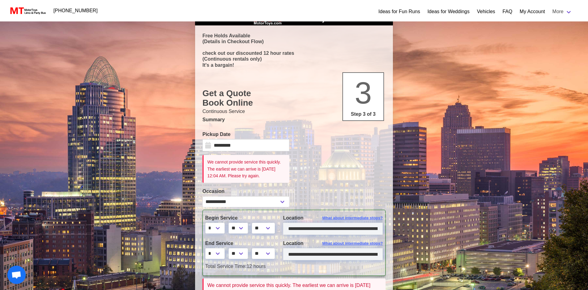
scroll to position [24, 0]
click at [254, 146] on input "*********" at bounding box center [245, 145] width 87 height 12
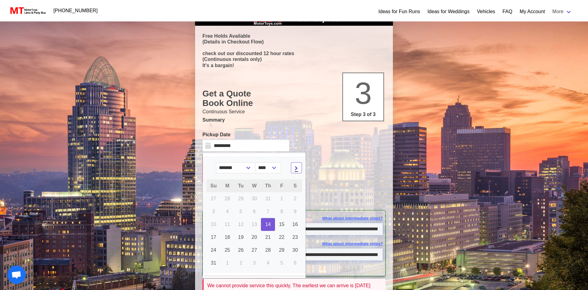
click at [293, 166] on span at bounding box center [296, 167] width 7 height 7
select select "*"
click at [268, 223] on span "16" at bounding box center [268, 224] width 6 height 5
type input "**********"
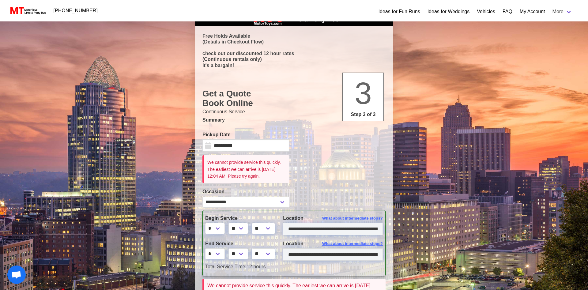
click at [326, 177] on div at bounding box center [342, 158] width 96 height 54
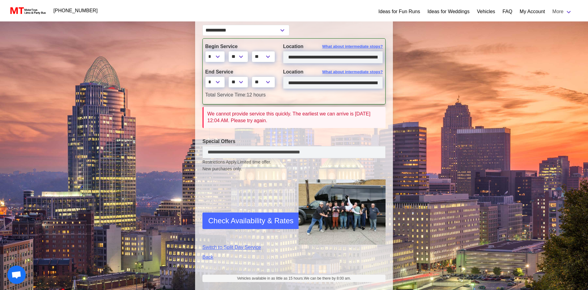
scroll to position [211, 0]
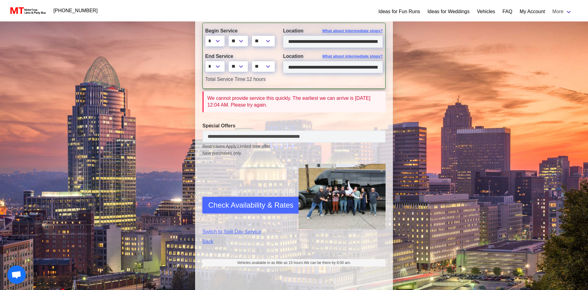
click at [250, 204] on span "Check Availability & Rates" at bounding box center [250, 205] width 85 height 11
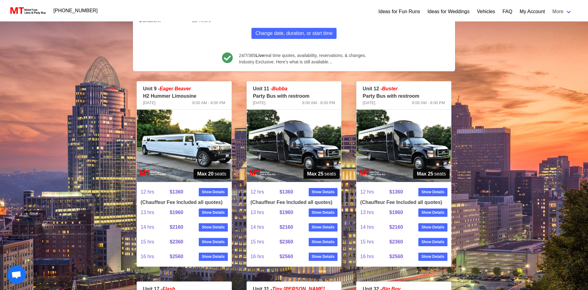
scroll to position [70, 0]
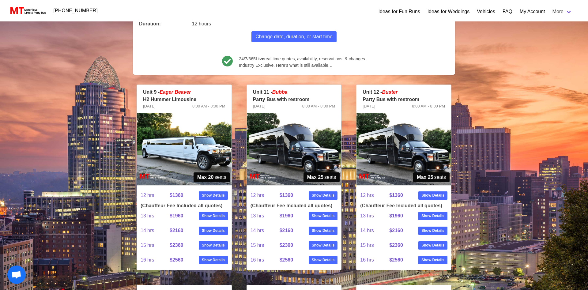
click at [293, 133] on img at bounding box center [294, 149] width 95 height 72
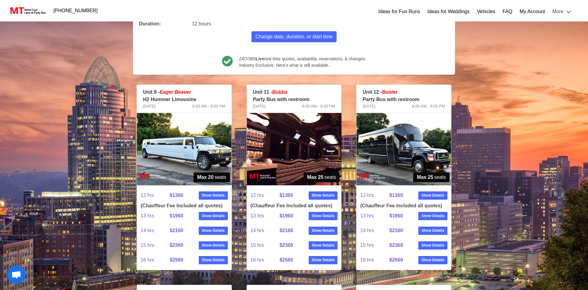
click at [291, 148] on img at bounding box center [294, 149] width 95 height 72
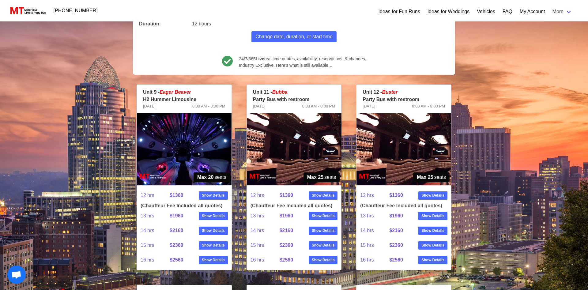
click at [325, 196] on strong "Show Details" at bounding box center [323, 195] width 23 height 6
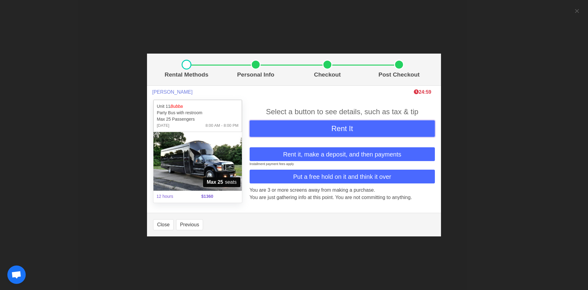
click at [309, 130] on button "Rent It" at bounding box center [341, 128] width 185 height 17
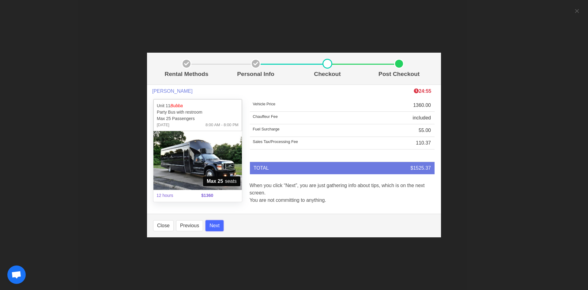
click at [215, 227] on button "Next" at bounding box center [214, 225] width 18 height 11
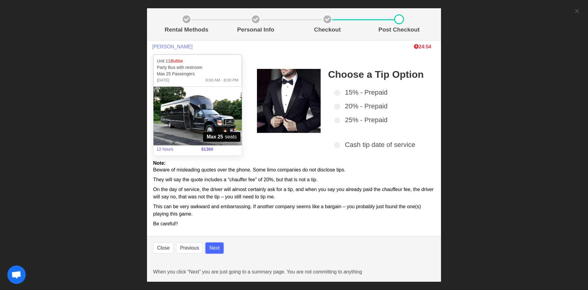
select select
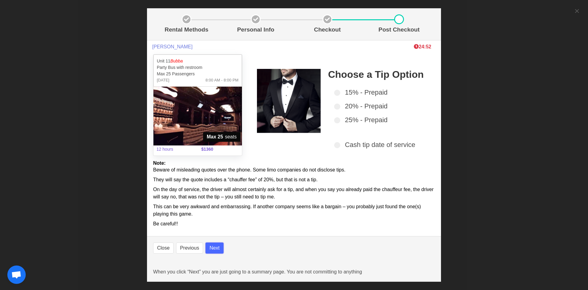
click at [213, 249] on button "Next" at bounding box center [214, 247] width 18 height 11
select select
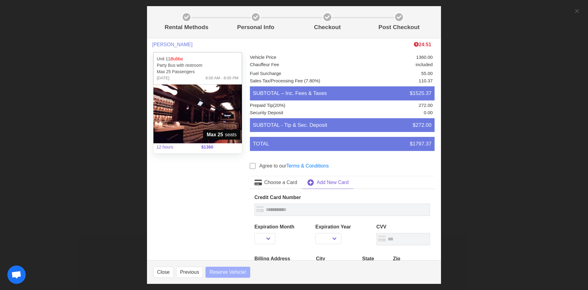
select select
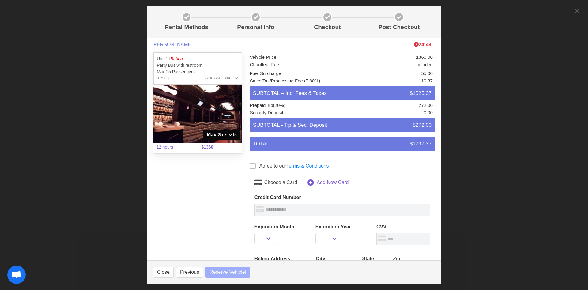
select select
click at [251, 166] on span at bounding box center [252, 166] width 6 height 6
select select
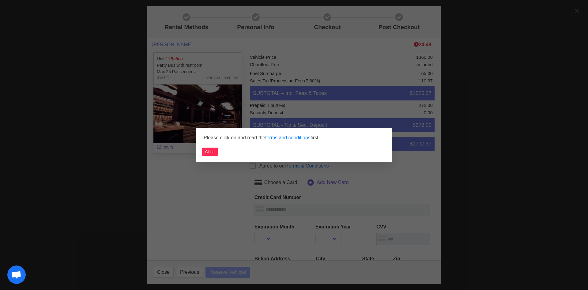
select select
click at [280, 136] on link "terms and conditions" at bounding box center [287, 137] width 45 height 5
select select
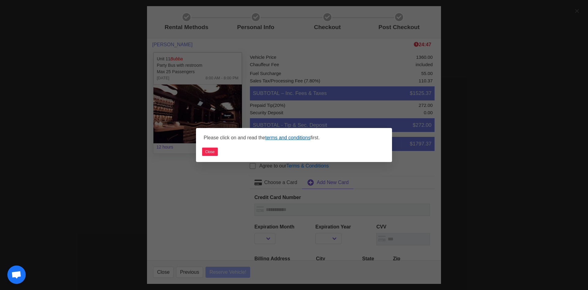
select select
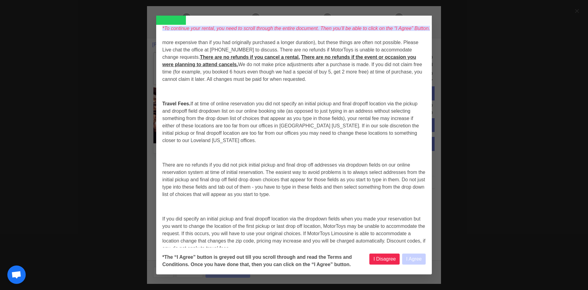
select select
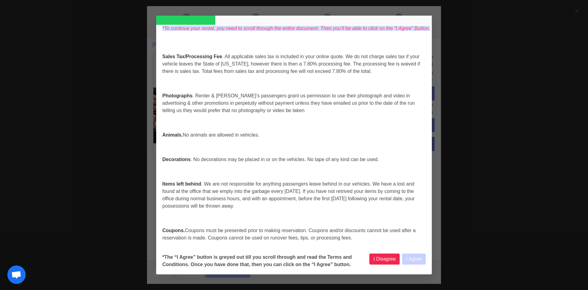
select select
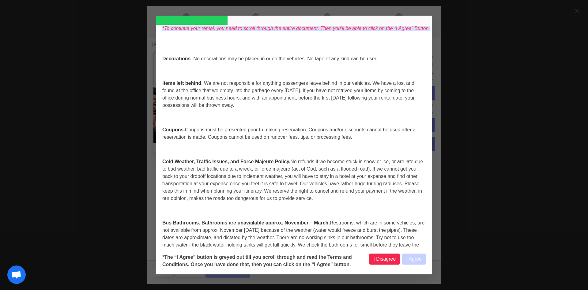
scroll to position [656, 0]
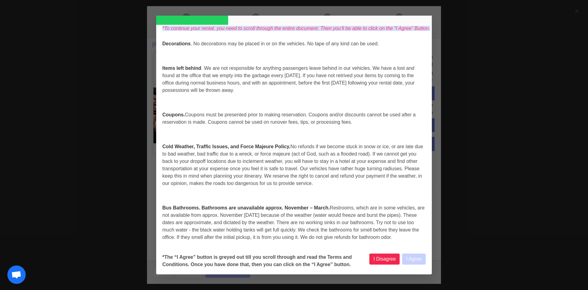
select select
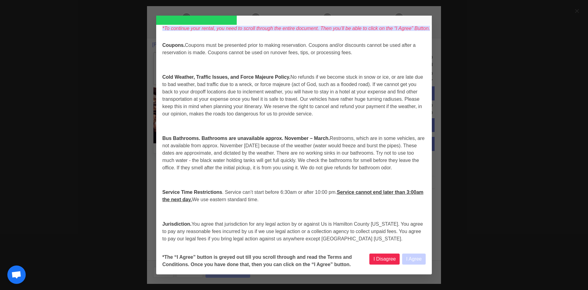
scroll to position [733, 0]
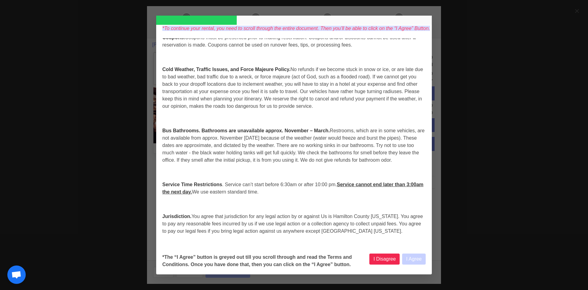
select select
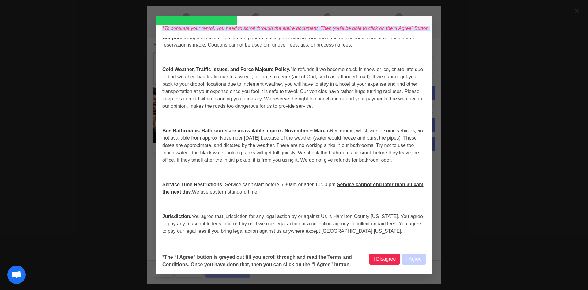
select select
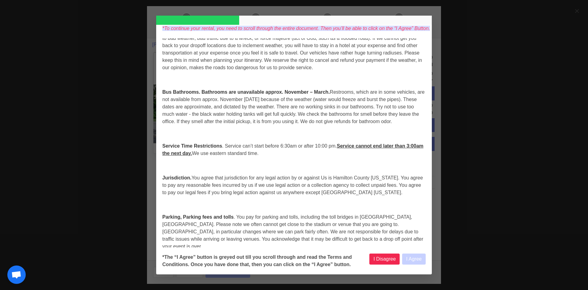
select select
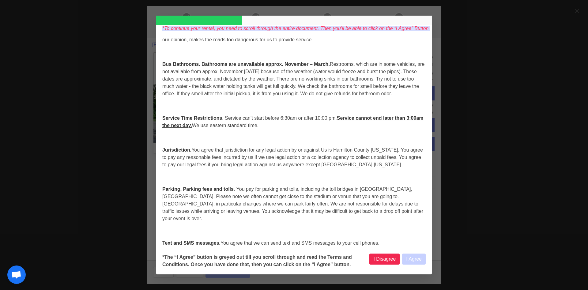
scroll to position [810, 0]
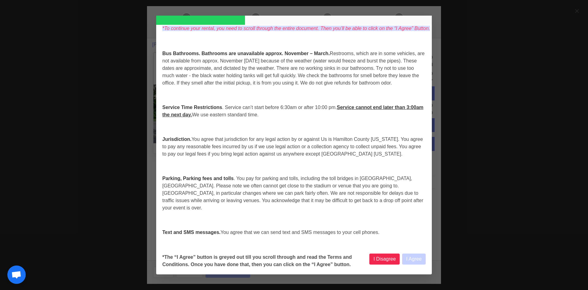
select select
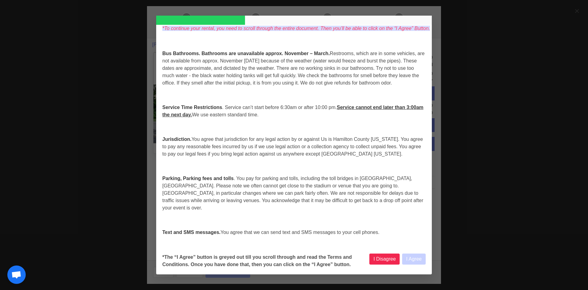
select select
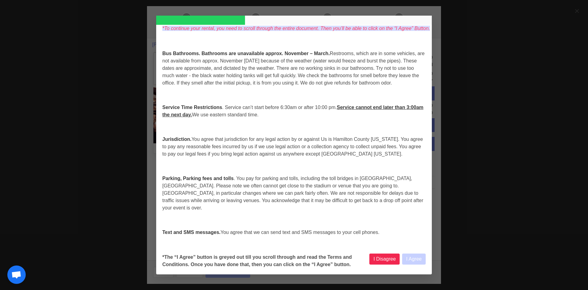
select select
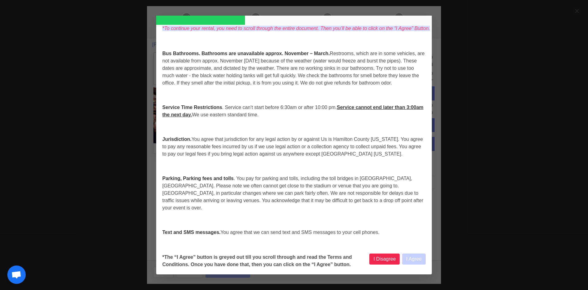
select select
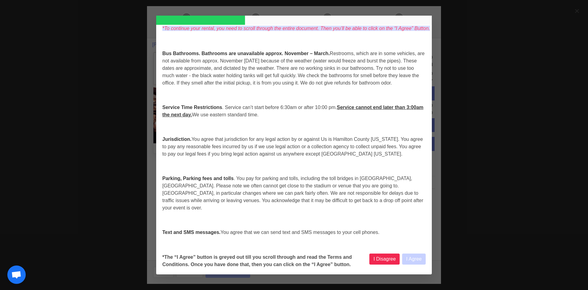
select select
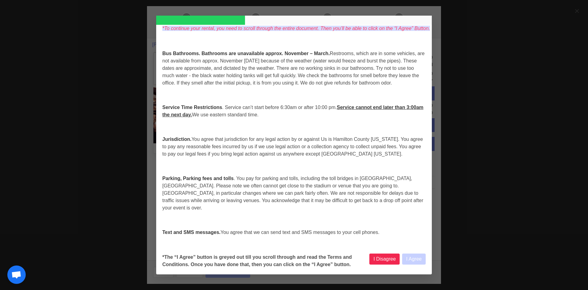
select select
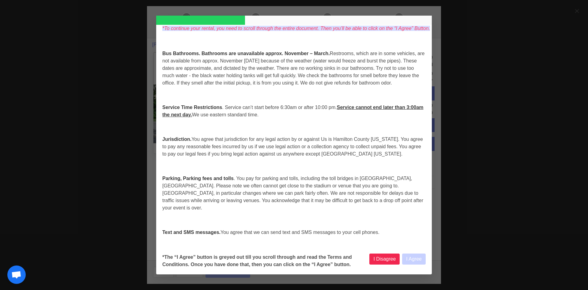
select select
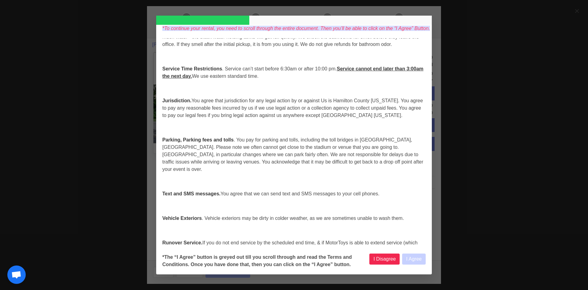
select select
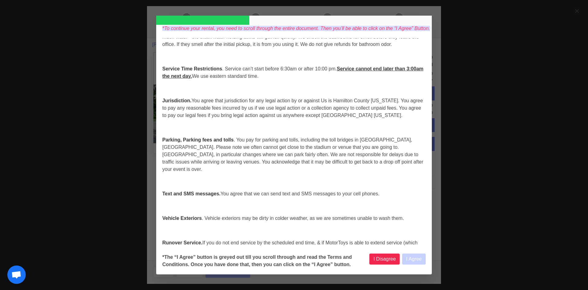
select select
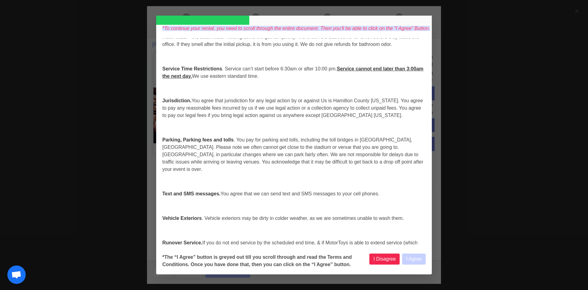
select select
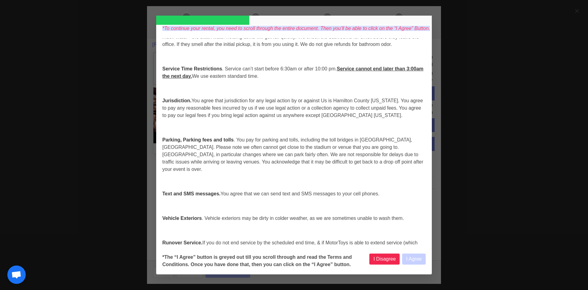
select select
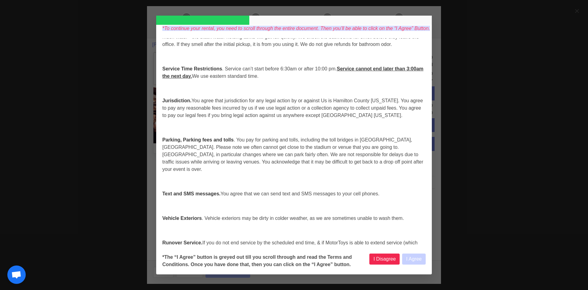
select select
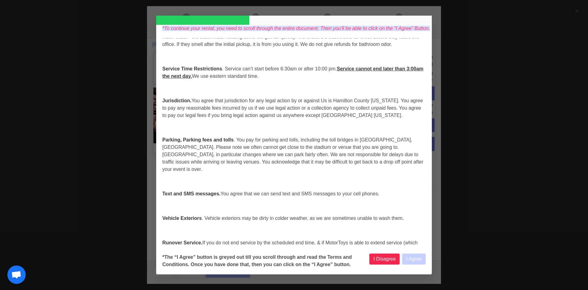
select select
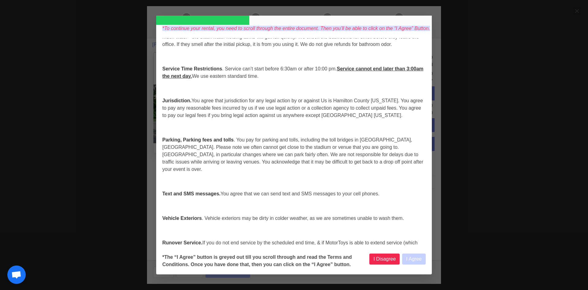
select select
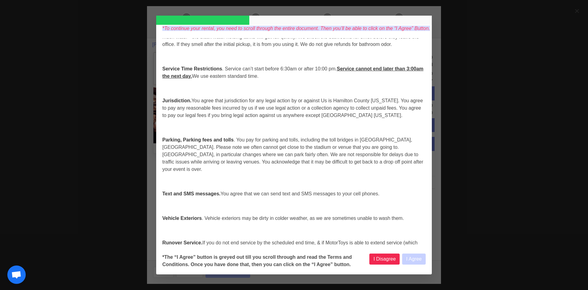
select select
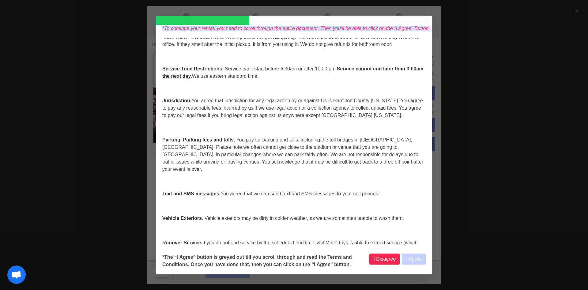
select select
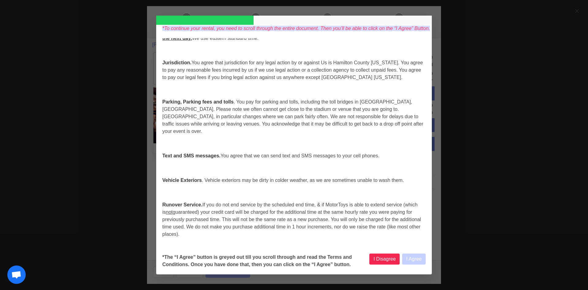
scroll to position [887, 0]
select select
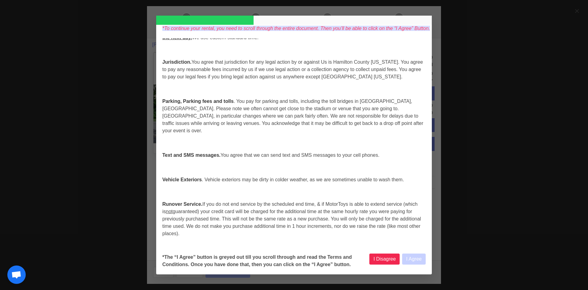
select select
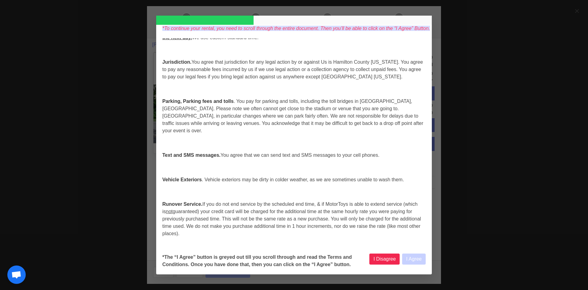
select select
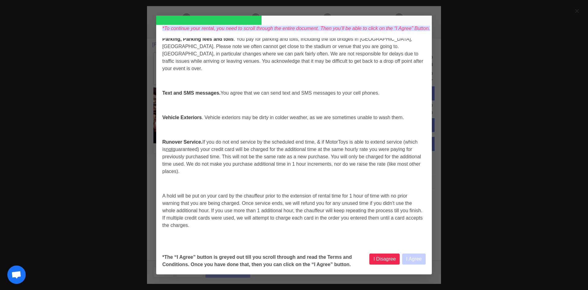
scroll to position [964, 0]
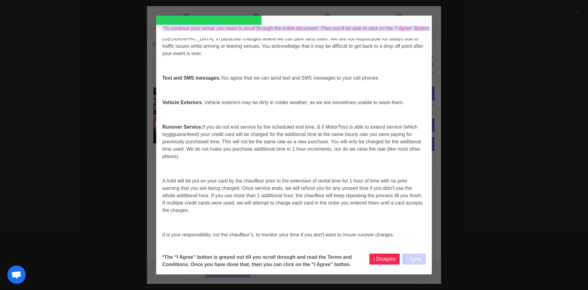
select select
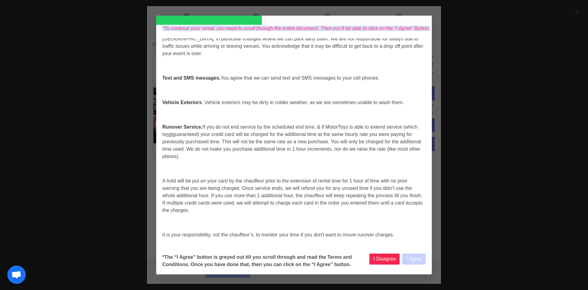
select select
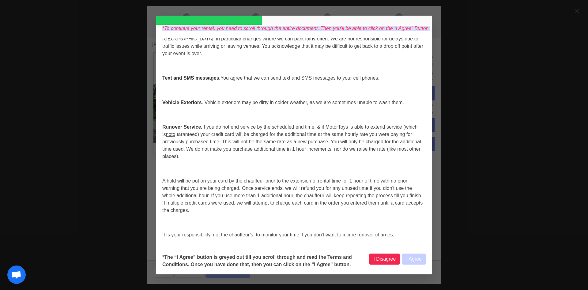
select select
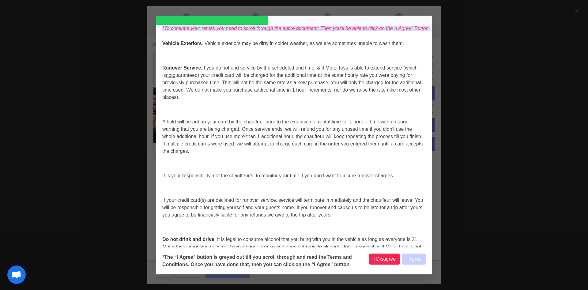
scroll to position [1041, 0]
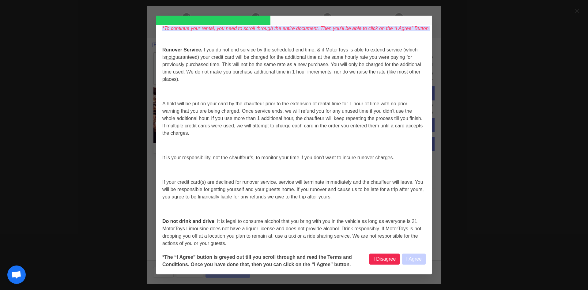
select select
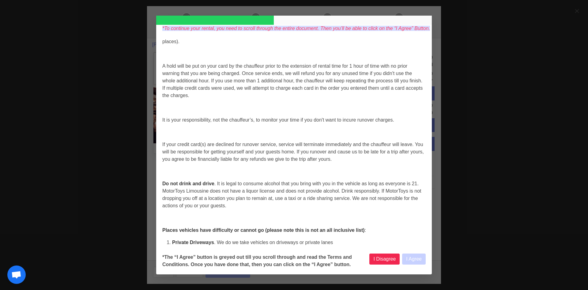
select select
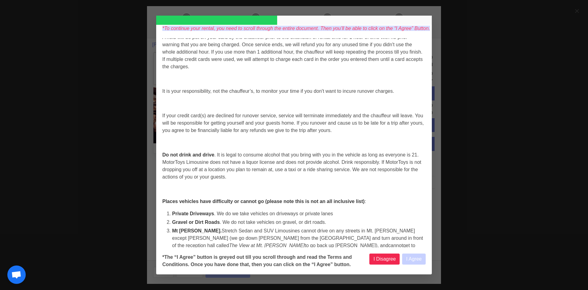
scroll to position [1118, 0]
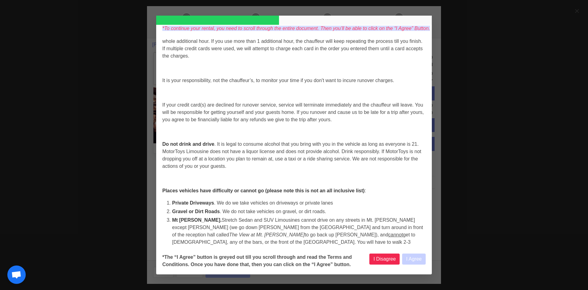
select select
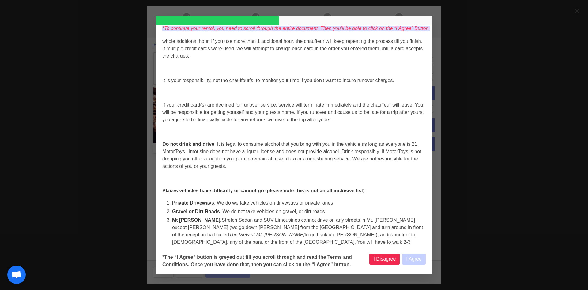
select select
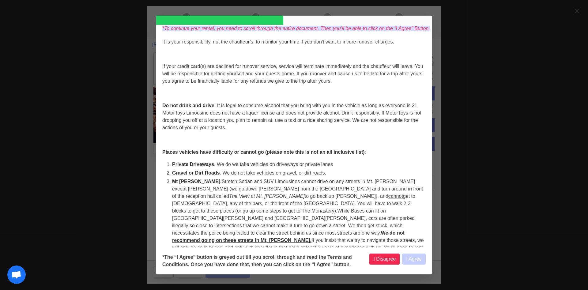
select select
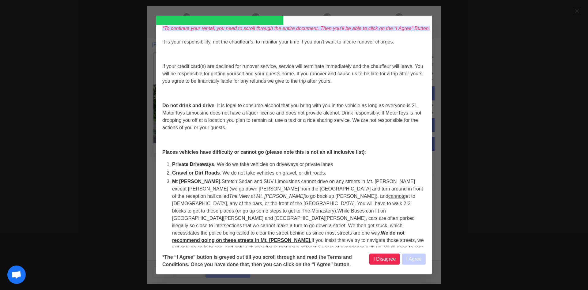
select select
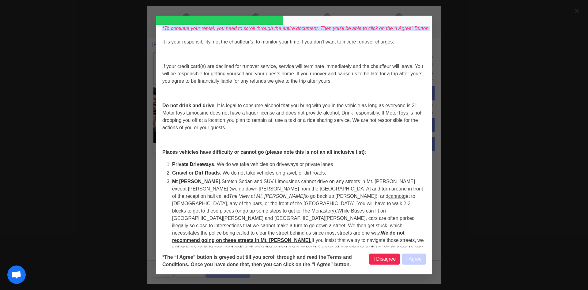
select select
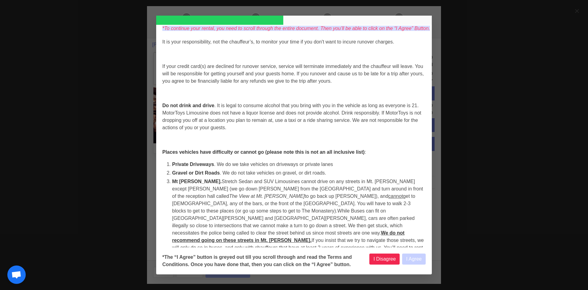
select select
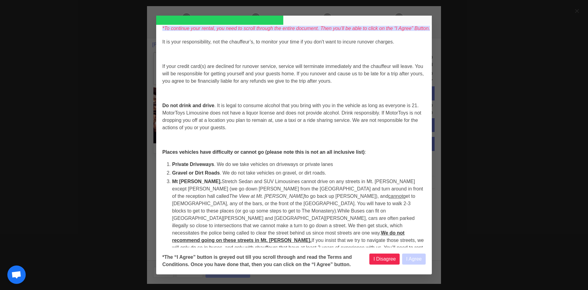
select select
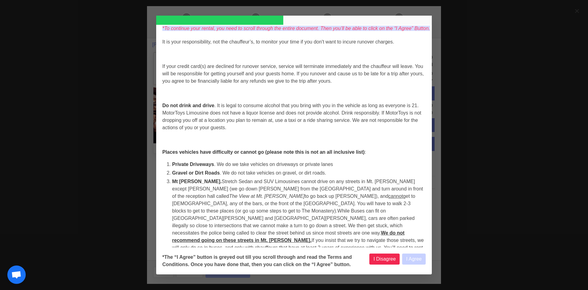
select select
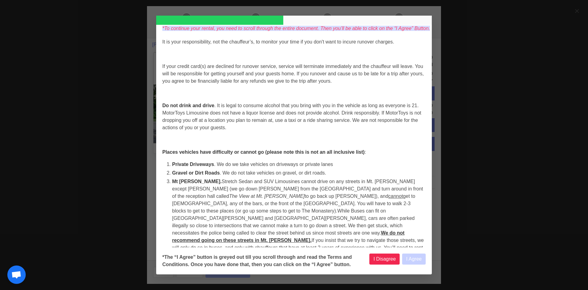
select select
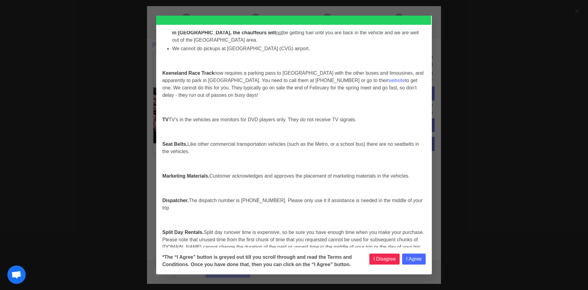
scroll to position [2511, 0]
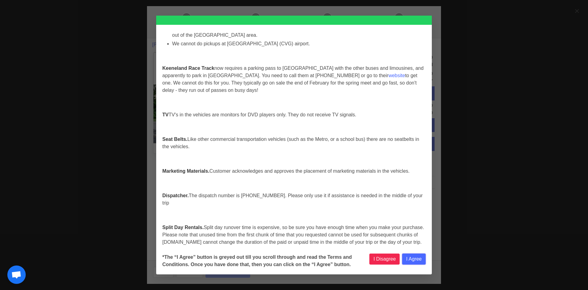
click at [418, 260] on button "I Agree" at bounding box center [414, 258] width 24 height 11
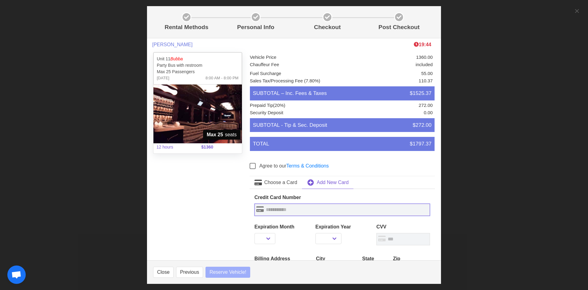
click at [274, 213] on input "text" at bounding box center [341, 210] width 175 height 12
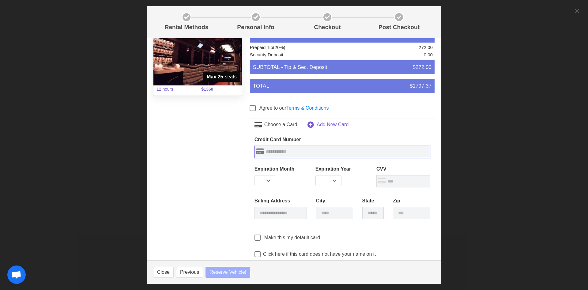
scroll to position [76, 0]
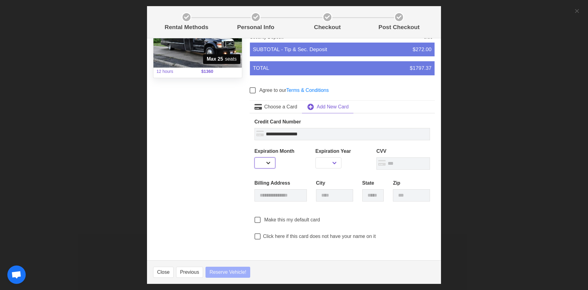
click at [254, 157] on select "** ** ** ** ** ** ** ** ** ** ** **" at bounding box center [264, 162] width 21 height 11
click at [271, 135] on input "**********" at bounding box center [341, 134] width 175 height 12
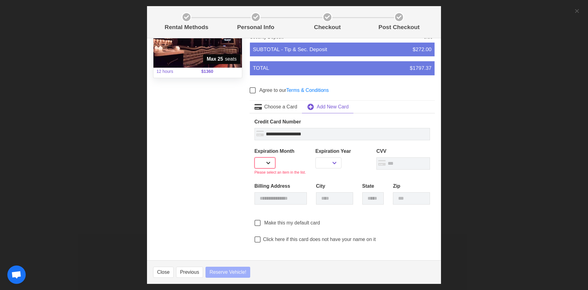
click at [254, 157] on select "** ** ** ** ** ** ** ** ** ** ** **" at bounding box center [264, 162] width 21 height 11
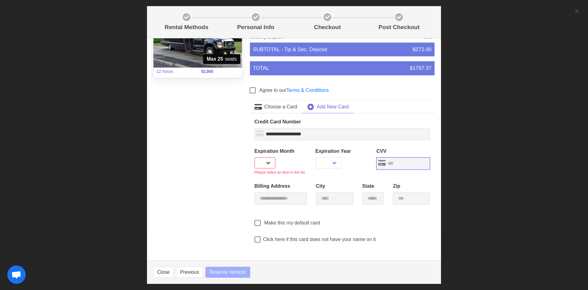
click at [390, 162] on input "text" at bounding box center [403, 163] width 54 height 12
click at [254, 157] on select "** ** ** ** ** ** ** ** ** ** ** **" at bounding box center [264, 162] width 21 height 11
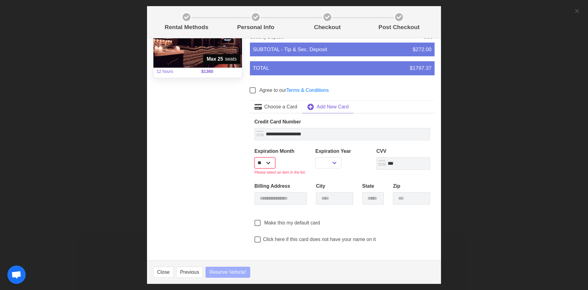
click option "**" at bounding box center [0, 0] width 0 height 0
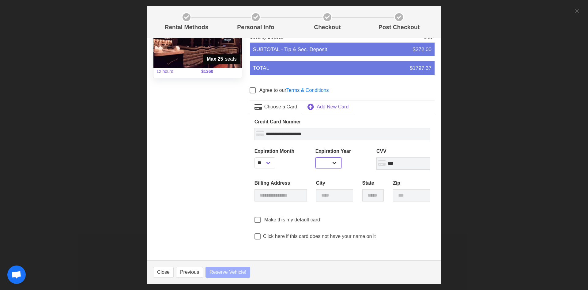
click at [315, 157] on select "**** **** **** **** **** **** **** **** **** ****" at bounding box center [328, 162] width 26 height 11
click option "****" at bounding box center [0, 0] width 0 height 0
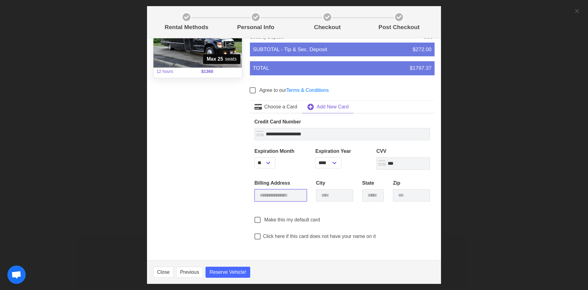
click at [284, 196] on input "text" at bounding box center [280, 195] width 52 height 12
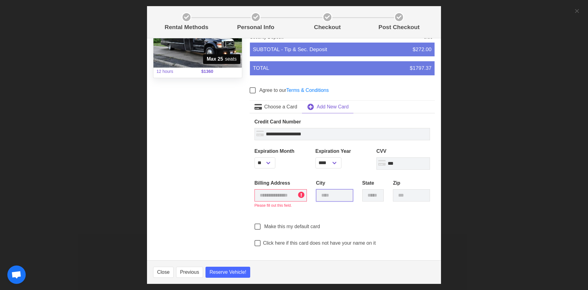
click at [338, 198] on input "text" at bounding box center [334, 195] width 37 height 12
click at [276, 195] on input "text" at bounding box center [280, 195] width 52 height 12
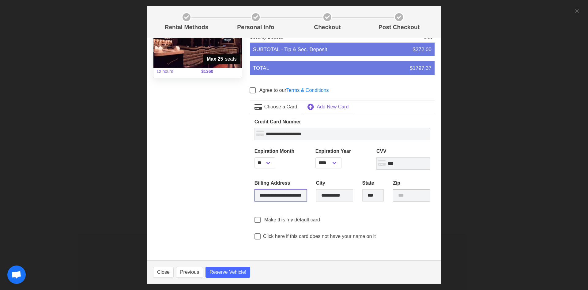
scroll to position [0, 22]
click at [399, 198] on input "text" at bounding box center [411, 195] width 37 height 12
click at [366, 226] on form "**********" at bounding box center [341, 177] width 175 height 127
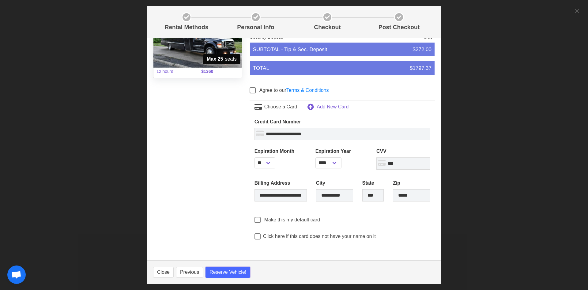
click at [223, 271] on span "Reserve Vehicle!" at bounding box center [227, 271] width 37 height 7
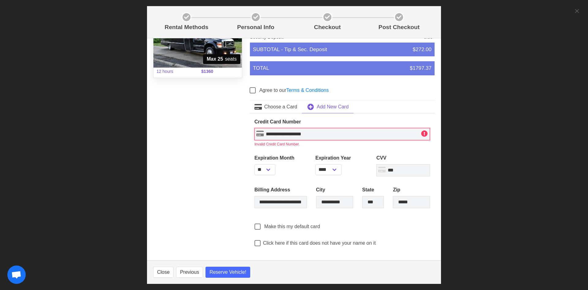
click at [327, 134] on input "**********" at bounding box center [341, 134] width 175 height 12
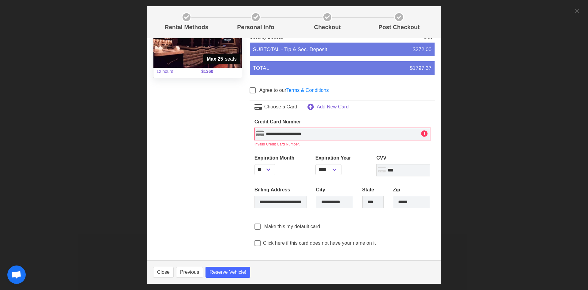
click at [280, 135] on input "**********" at bounding box center [341, 134] width 175 height 12
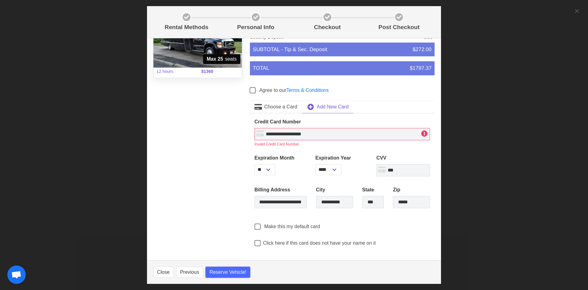
click at [228, 273] on span "Reserve Vehicle!" at bounding box center [227, 271] width 37 height 7
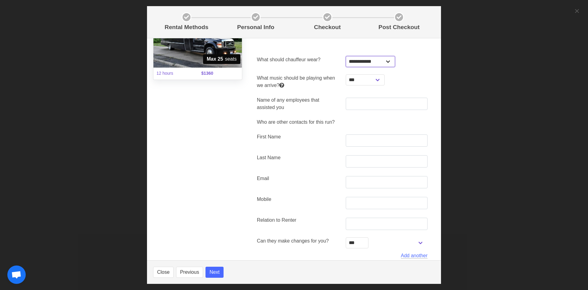
click at [346, 56] on select "**********" at bounding box center [370, 61] width 49 height 11
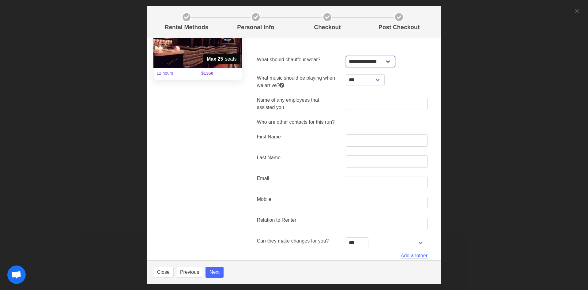
click option "**********" at bounding box center [0, 0] width 0 height 0
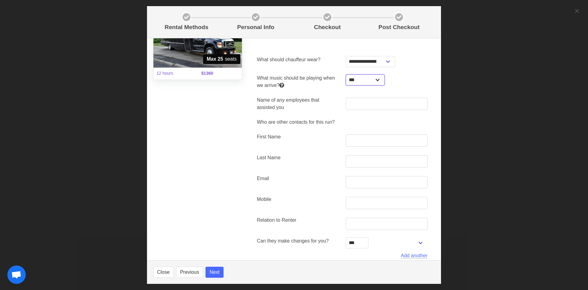
click at [346, 74] on select "**********" at bounding box center [365, 79] width 39 height 11
click option "*******" at bounding box center [0, 0] width 0 height 0
click at [366, 103] on input "text" at bounding box center [387, 104] width 82 height 12
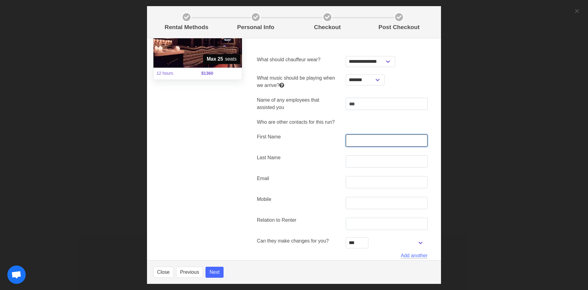
click at [358, 141] on input "text" at bounding box center [387, 140] width 82 height 12
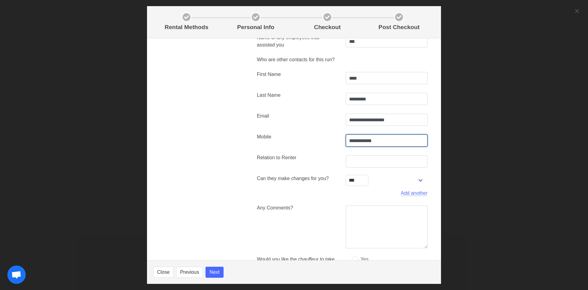
scroll to position [153, 0]
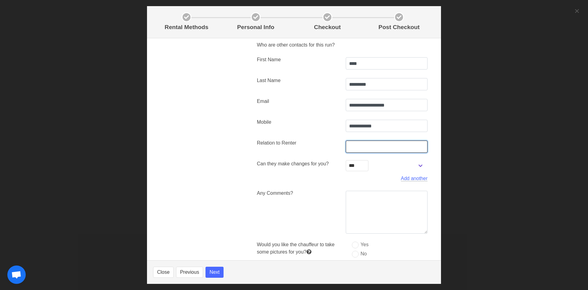
click at [354, 147] on input "text" at bounding box center [387, 146] width 82 height 12
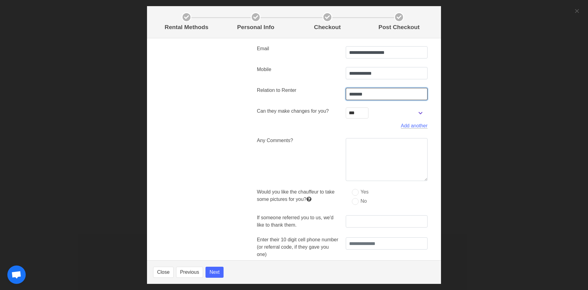
scroll to position [228, 0]
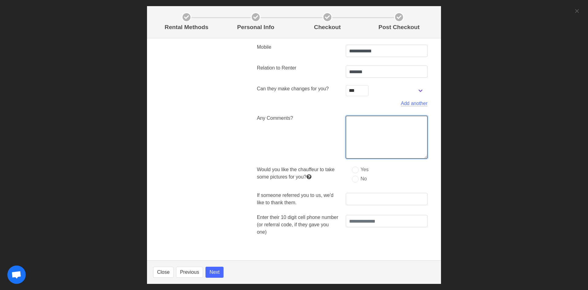
click at [376, 130] on textarea at bounding box center [387, 137] width 82 height 43
click at [378, 173] on div "Yes" at bounding box center [387, 170] width 82 height 9
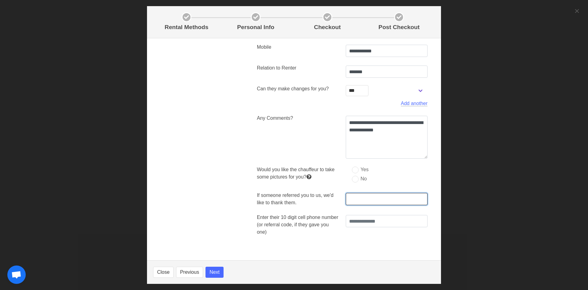
click at [354, 199] on input "text" at bounding box center [387, 199] width 82 height 12
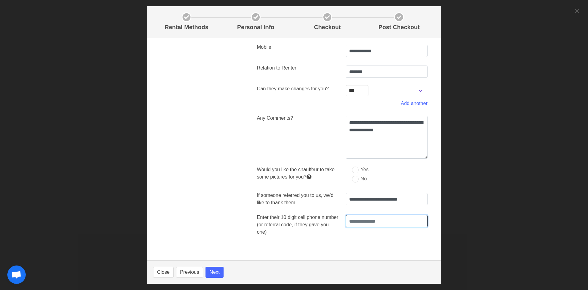
click at [357, 224] on input "text" at bounding box center [387, 221] width 82 height 12
click at [343, 240] on div "**********" at bounding box center [341, 37] width 185 height 426
click at [214, 271] on button "Next" at bounding box center [214, 272] width 18 height 11
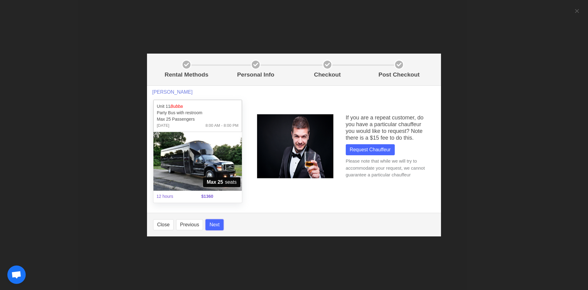
scroll to position [0, 0]
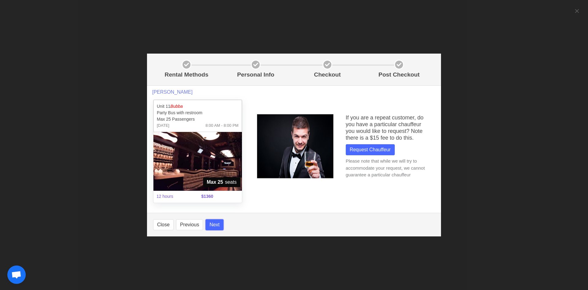
click at [218, 223] on button "Next" at bounding box center [214, 224] width 18 height 11
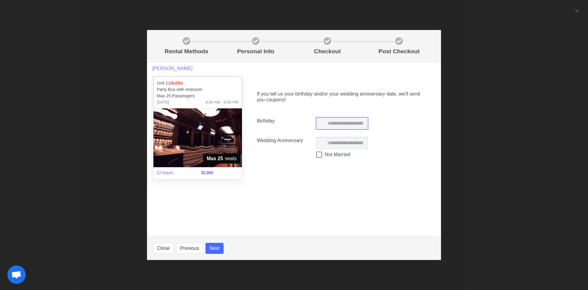
click at [329, 124] on input "text" at bounding box center [342, 123] width 52 height 12
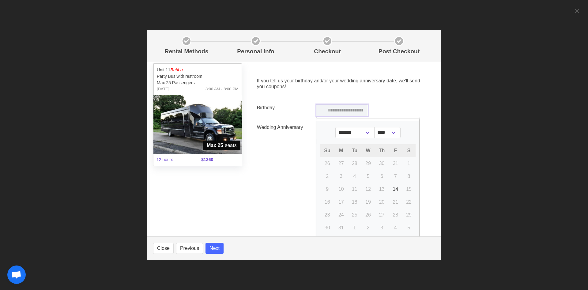
scroll to position [20, 0]
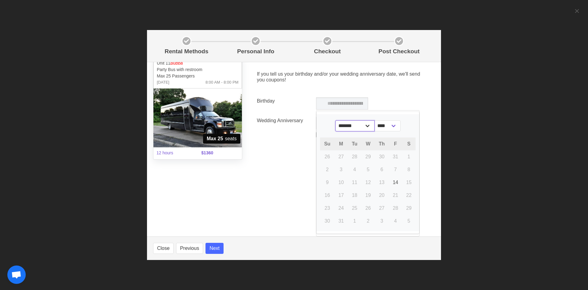
click at [335, 120] on select "******* ******** ***** ***** *** **** **** ****** ********* ******* ******** **…" at bounding box center [354, 125] width 39 height 11
click at [297, 192] on section "Caitlin Baumgartner Unit 11 Bubba Party Bus with restroom Max 25 Passengers Thu…" at bounding box center [294, 149] width 294 height 174
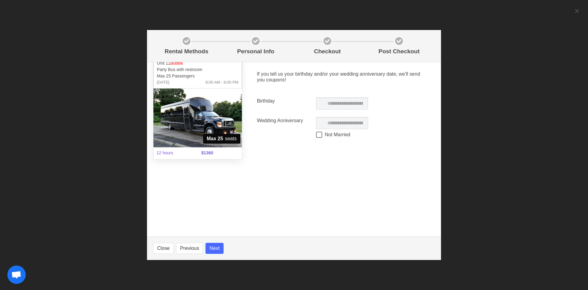
scroll to position [0, 0]
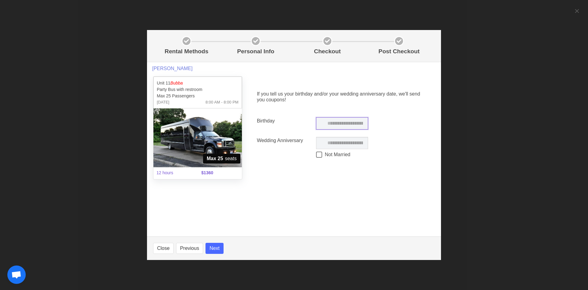
click at [337, 125] on input "text" at bounding box center [342, 123] width 52 height 12
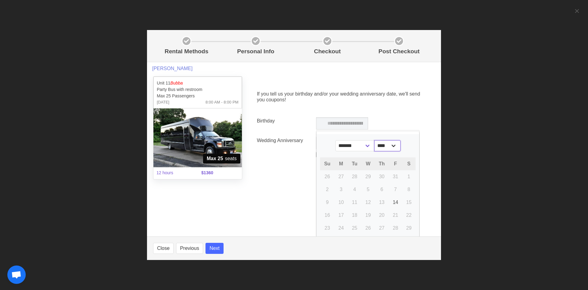
click at [374, 140] on select "****" at bounding box center [387, 145] width 26 height 11
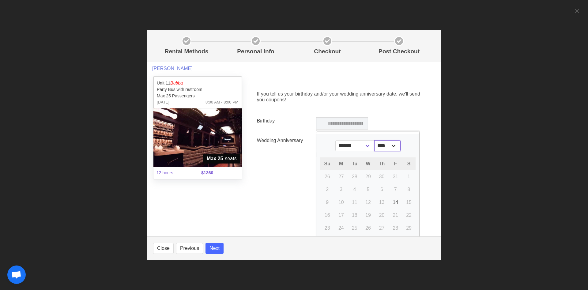
click option "****" at bounding box center [0, 0] width 0 height 0
click at [374, 140] on select "****" at bounding box center [387, 145] width 26 height 11
click option "****" at bounding box center [0, 0] width 0 height 0
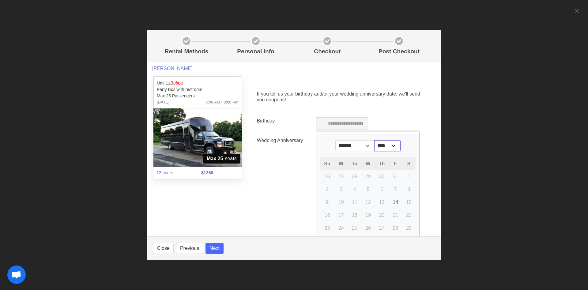
scroll to position [20, 0]
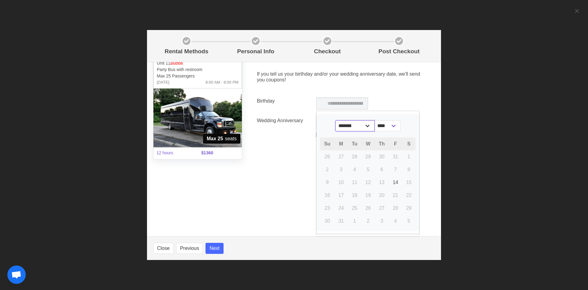
click at [335, 120] on select "******* ******** ***** ***** *** **** **** ****** ********* ******* ******** **…" at bounding box center [354, 125] width 39 height 11
drag, startPoint x: 361, startPoint y: 129, endPoint x: 271, endPoint y: 154, distance: 93.1
click at [271, 154] on div "If you tell us your birthday and/or your wedding anniversary date, we'll send y…" at bounding box center [341, 105] width 185 height 99
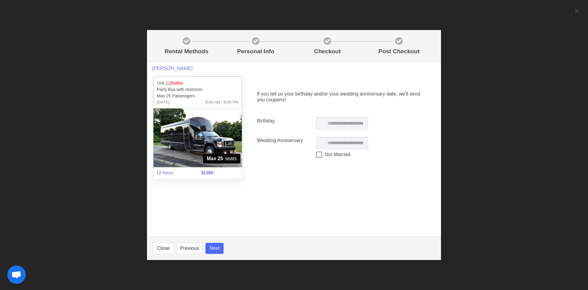
scroll to position [0, 0]
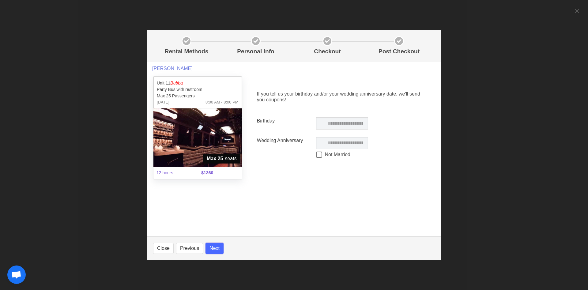
click at [213, 248] on button "Next" at bounding box center [214, 248] width 18 height 11
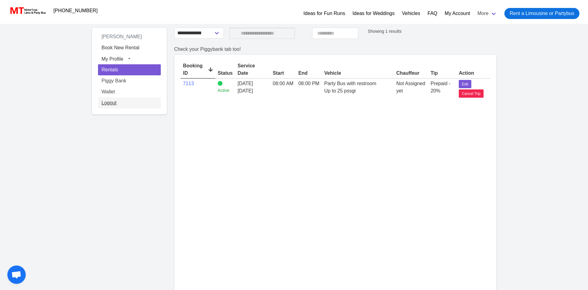
click at [114, 102] on link "Logout" at bounding box center [129, 102] width 63 height 11
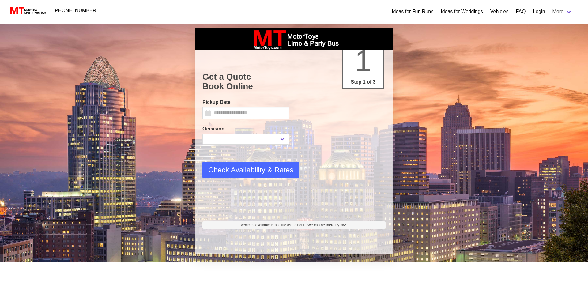
select select
type input "*********"
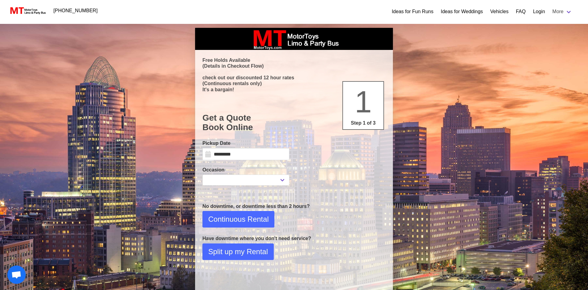
select select
